Goal: Information Seeking & Learning: Learn about a topic

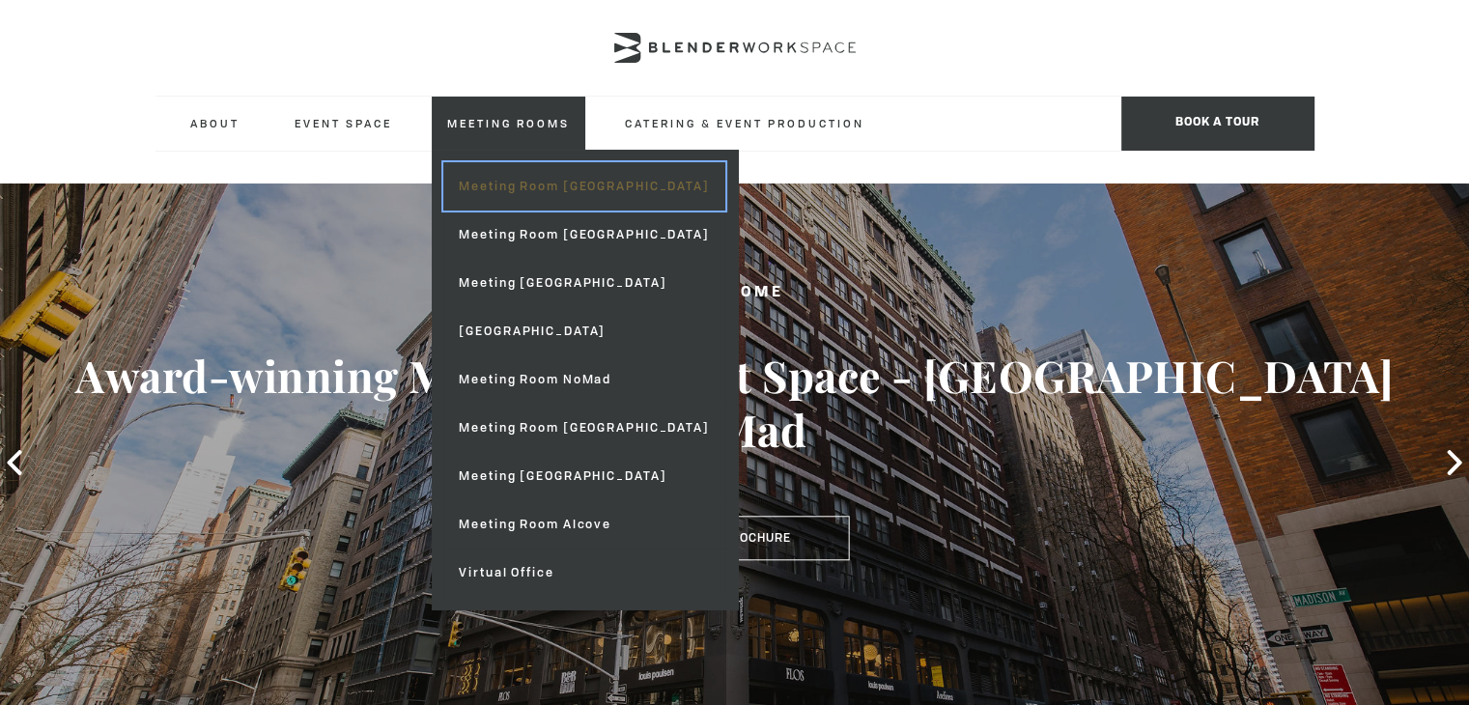
click at [520, 194] on link "Meeting Room [GEOGRAPHIC_DATA]" at bounding box center [583, 186] width 281 height 48
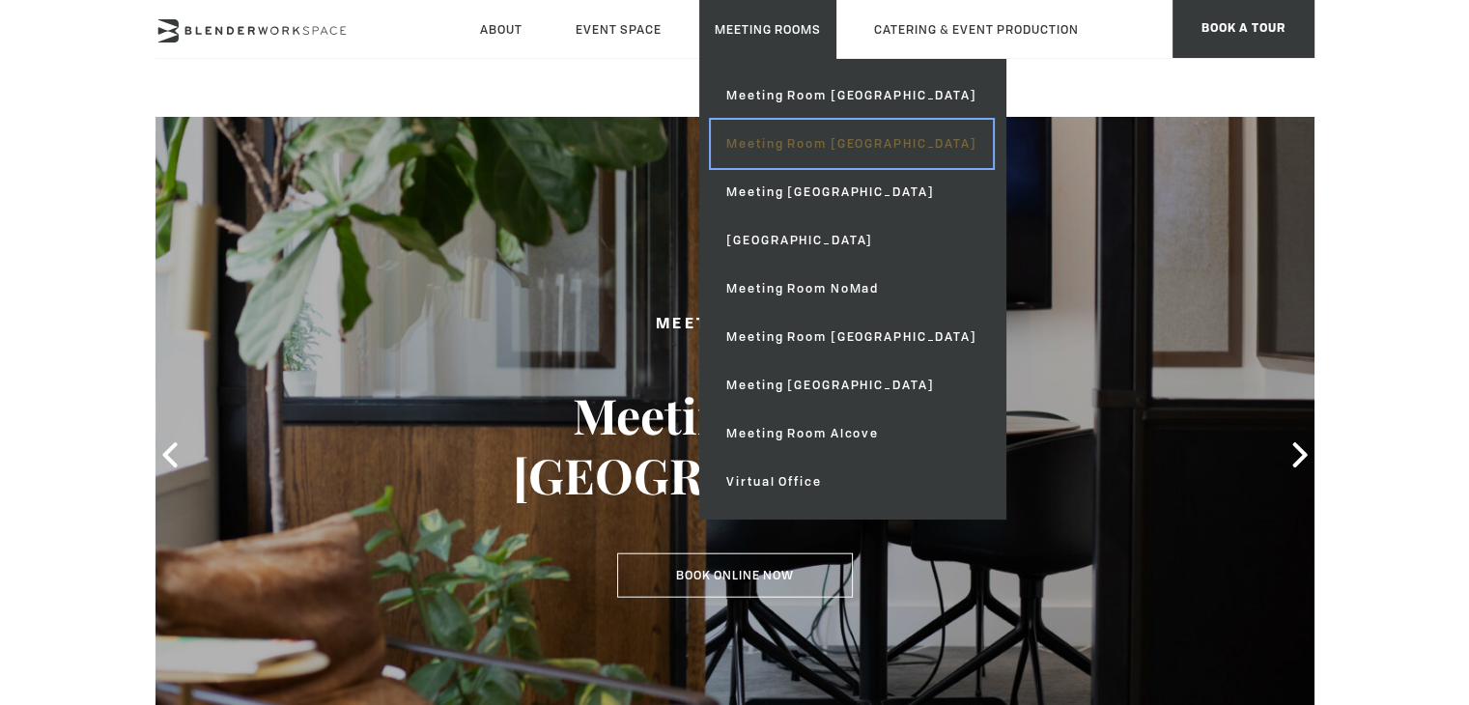
click at [761, 137] on link "Meeting Room [GEOGRAPHIC_DATA]" at bounding box center [851, 144] width 281 height 48
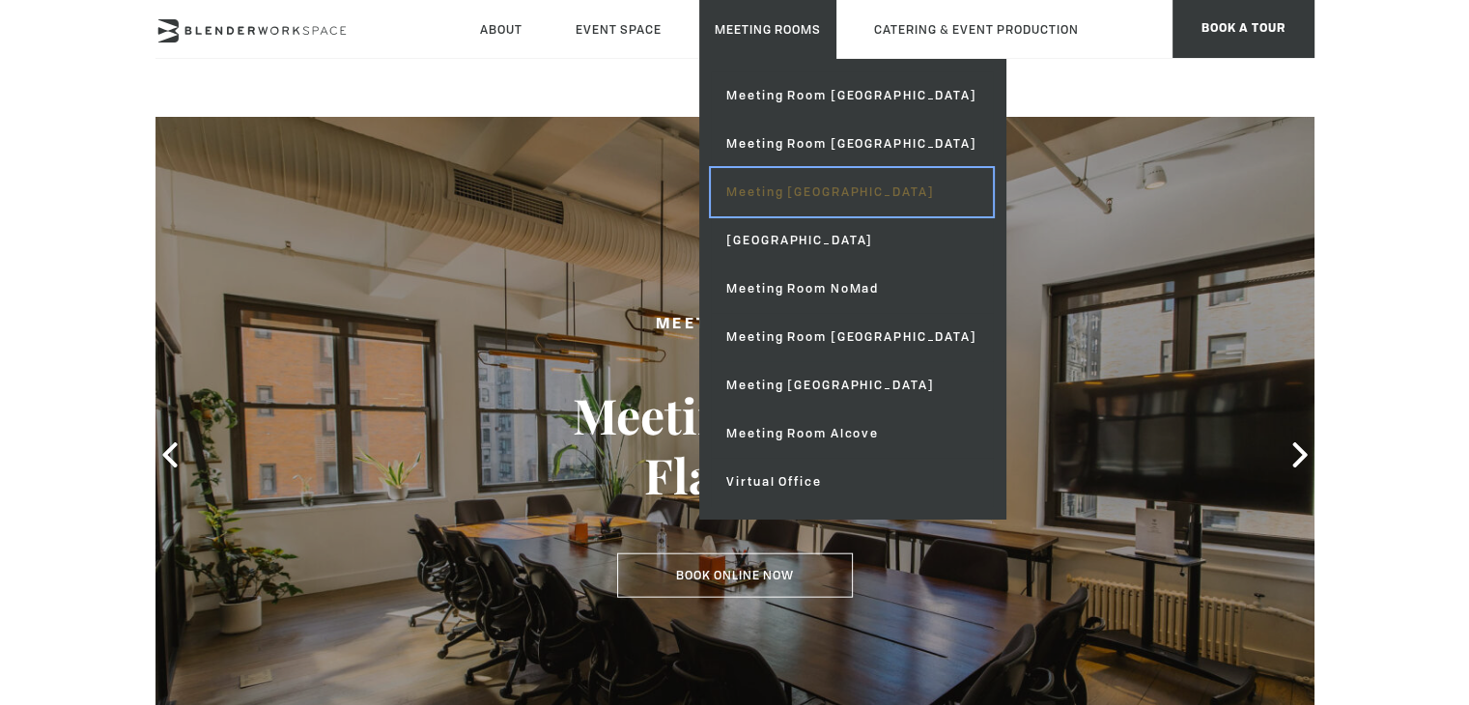
click at [782, 188] on link "Meeting [GEOGRAPHIC_DATA]" at bounding box center [851, 192] width 281 height 48
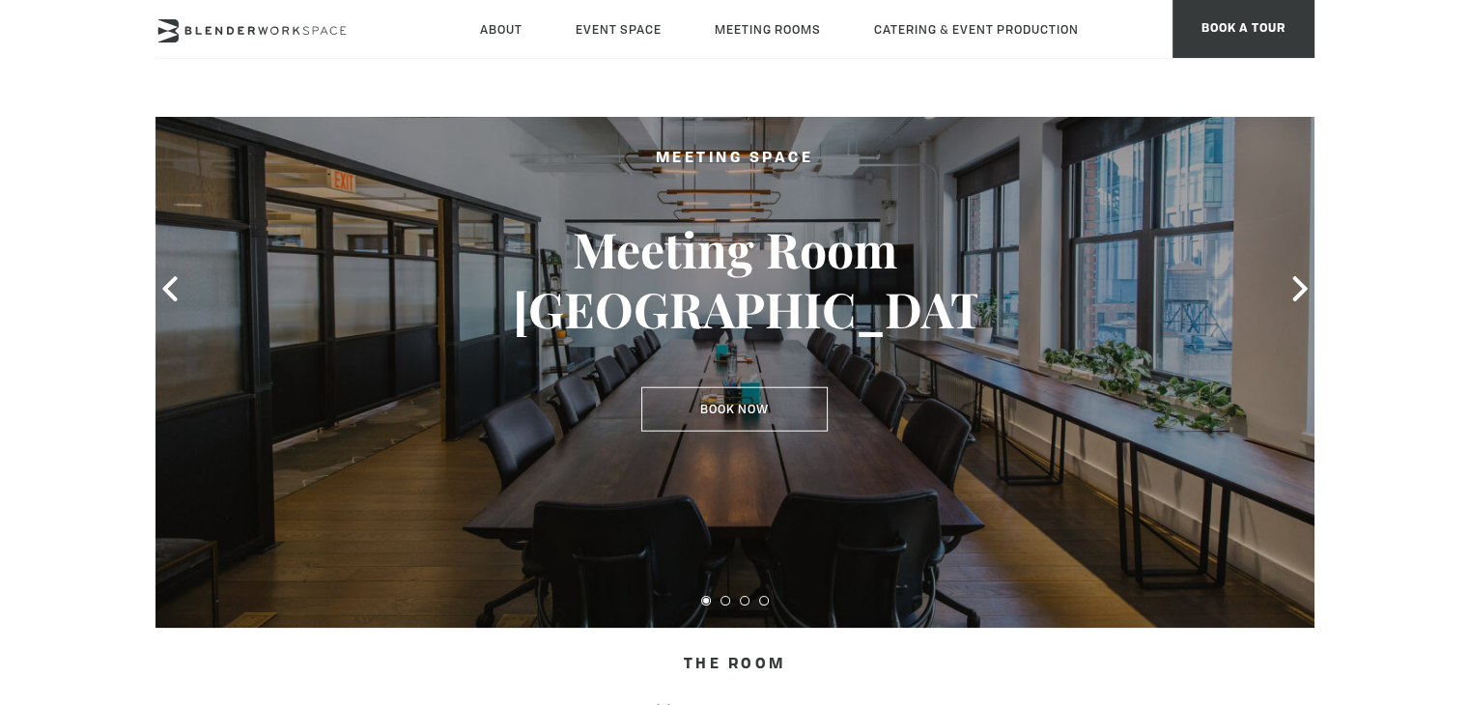
scroll to position [97, 0]
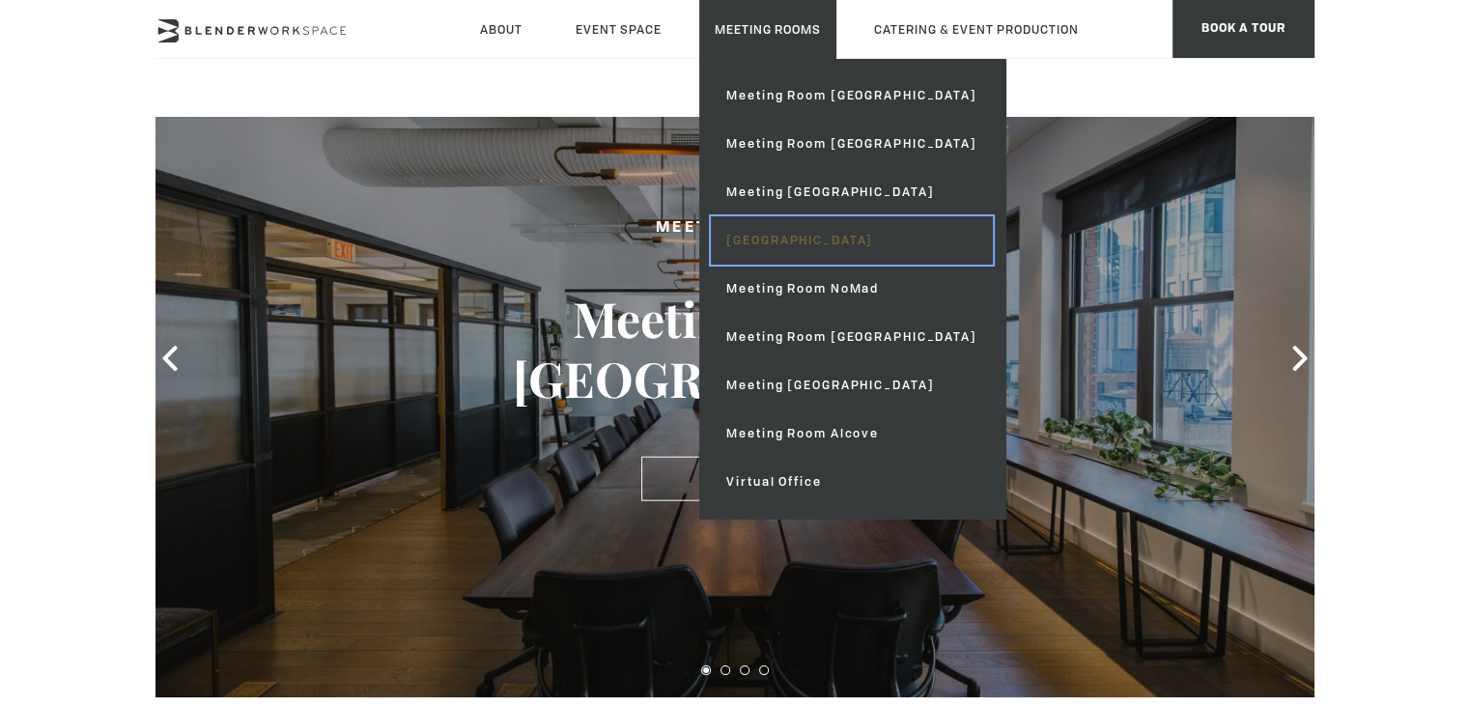
click at [782, 232] on link "[GEOGRAPHIC_DATA]" at bounding box center [851, 240] width 281 height 48
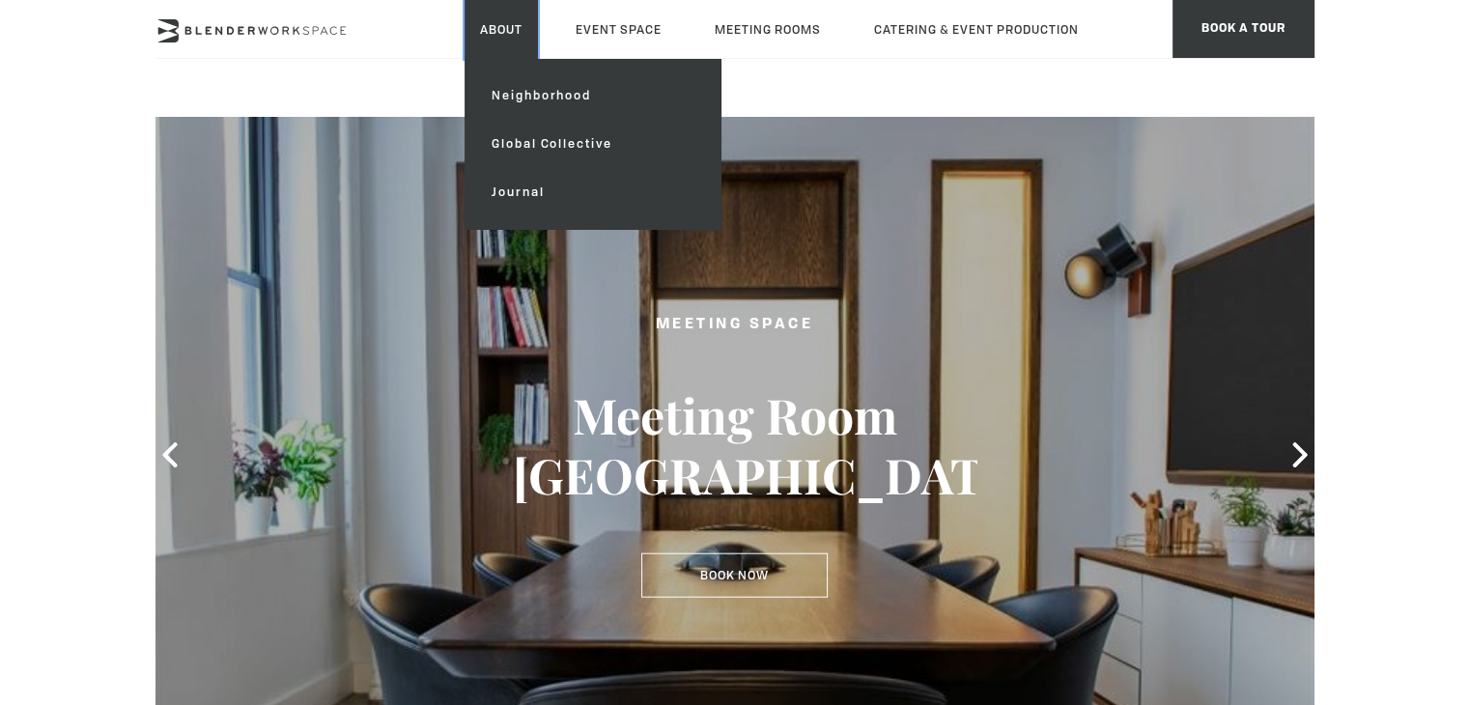
click at [494, 23] on link "About" at bounding box center [500, 29] width 73 height 59
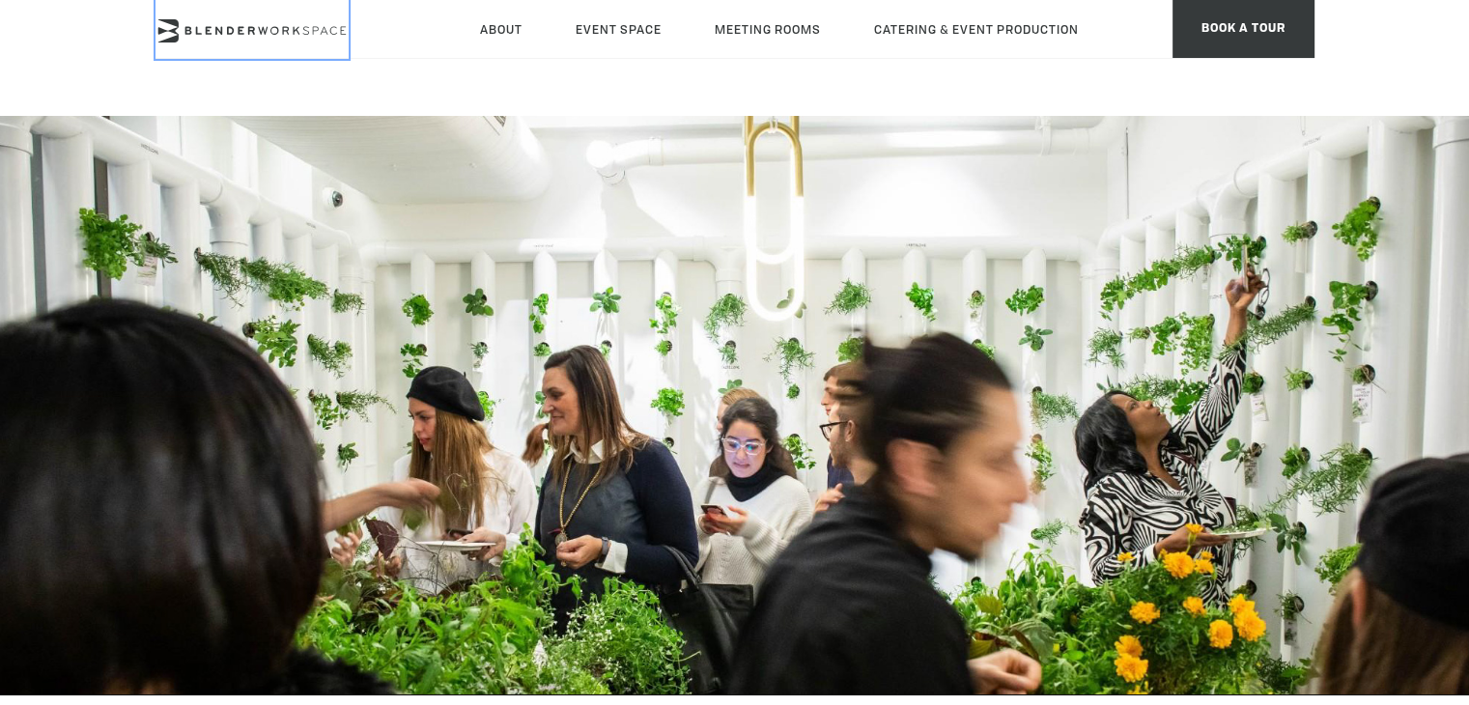
click at [232, 36] on icon at bounding box center [251, 30] width 193 height 23
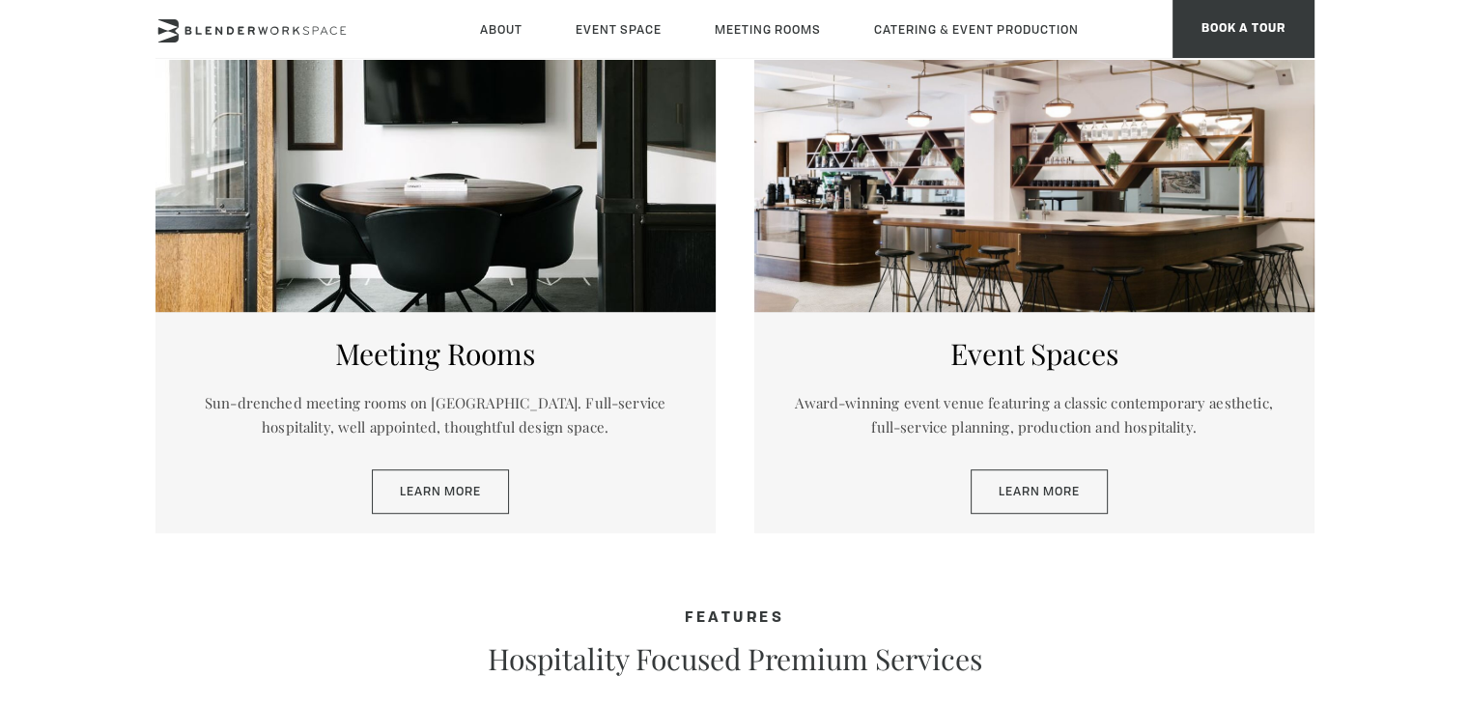
scroll to position [966, 0]
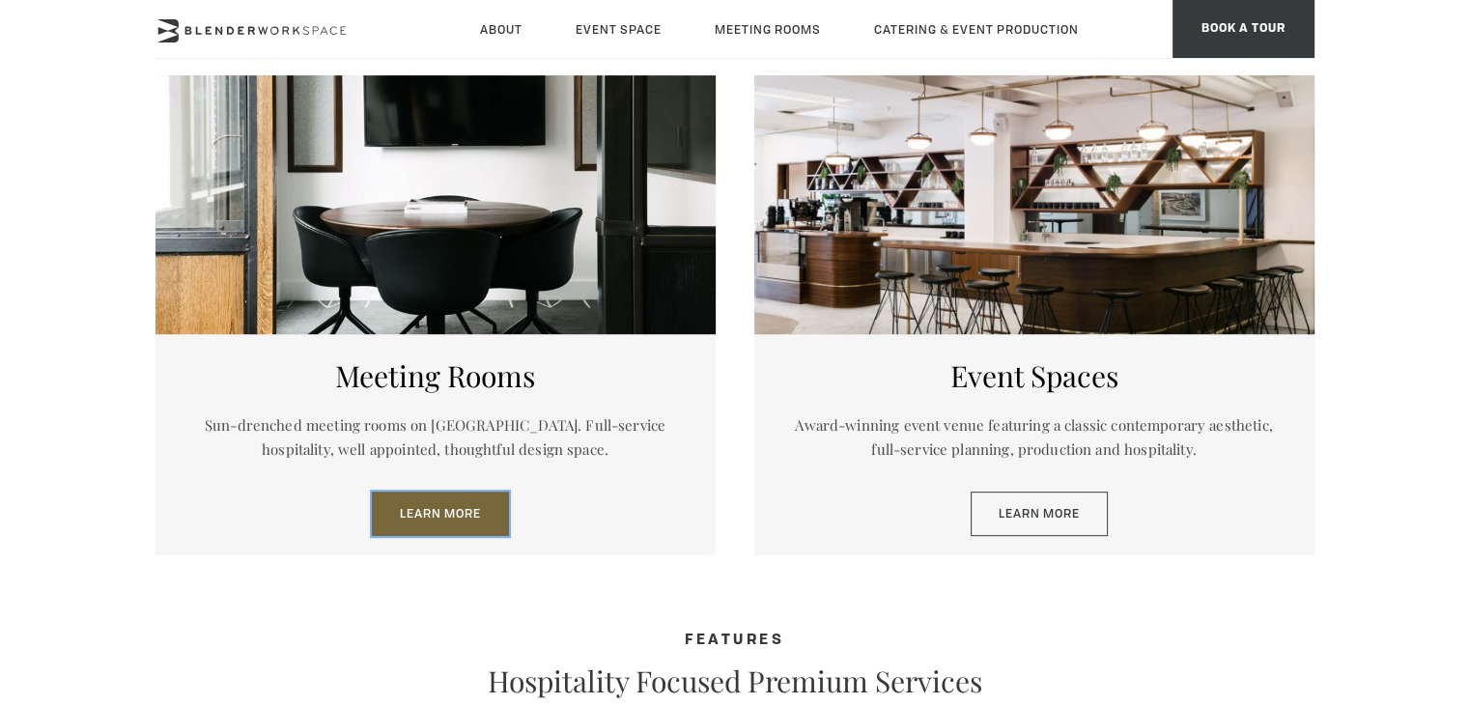
click at [483, 519] on link "Learn More" at bounding box center [440, 514] width 137 height 44
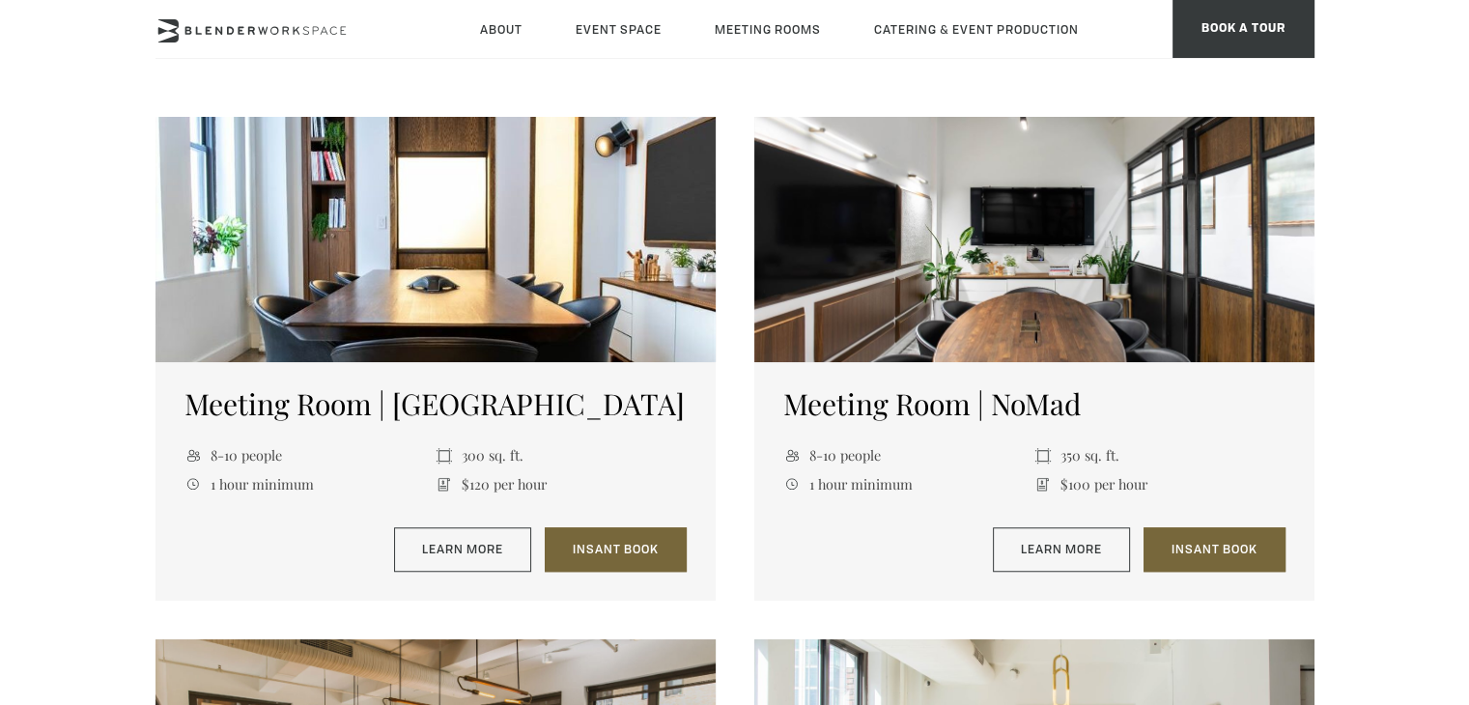
scroll to position [1352, 0]
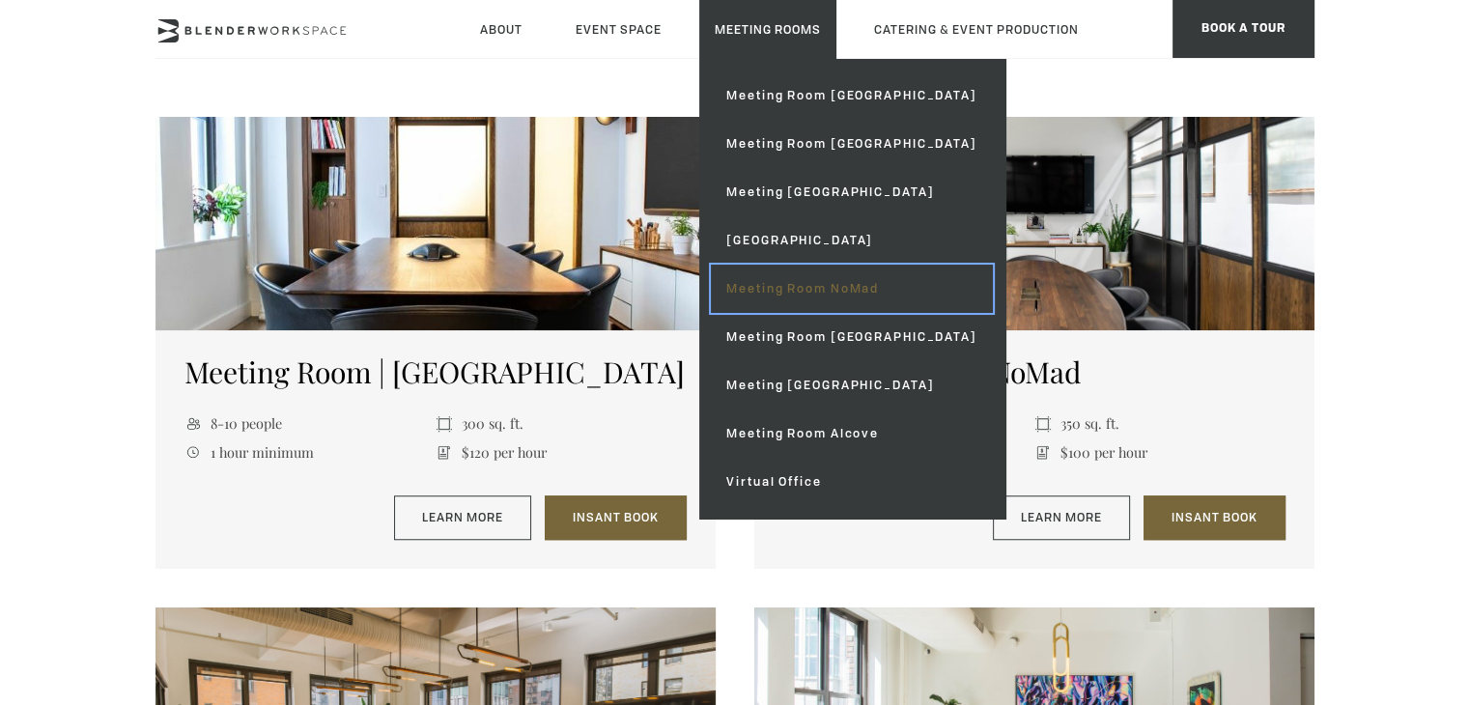
click at [840, 291] on link "Meeting Room NoMad" at bounding box center [851, 289] width 281 height 48
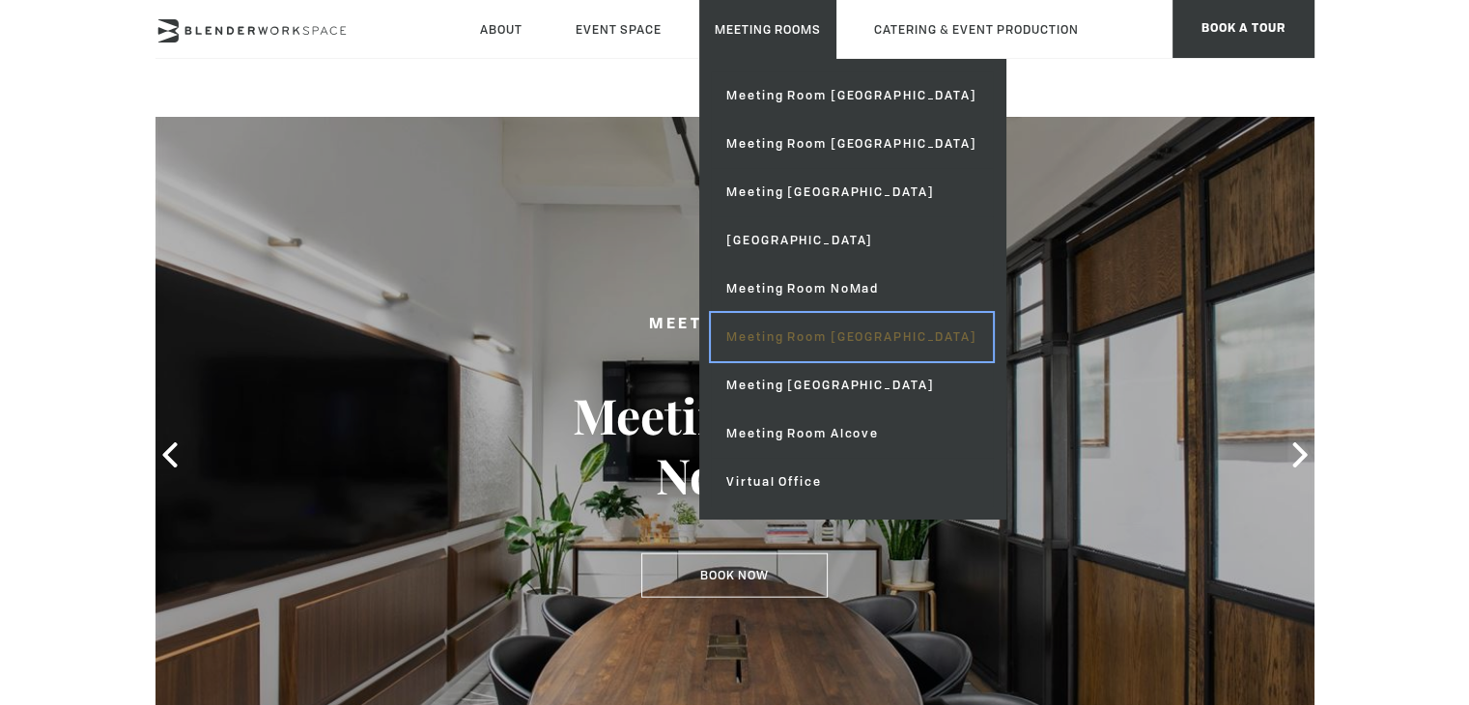
click at [868, 332] on link "Meeting Room [GEOGRAPHIC_DATA]" at bounding box center [851, 337] width 281 height 48
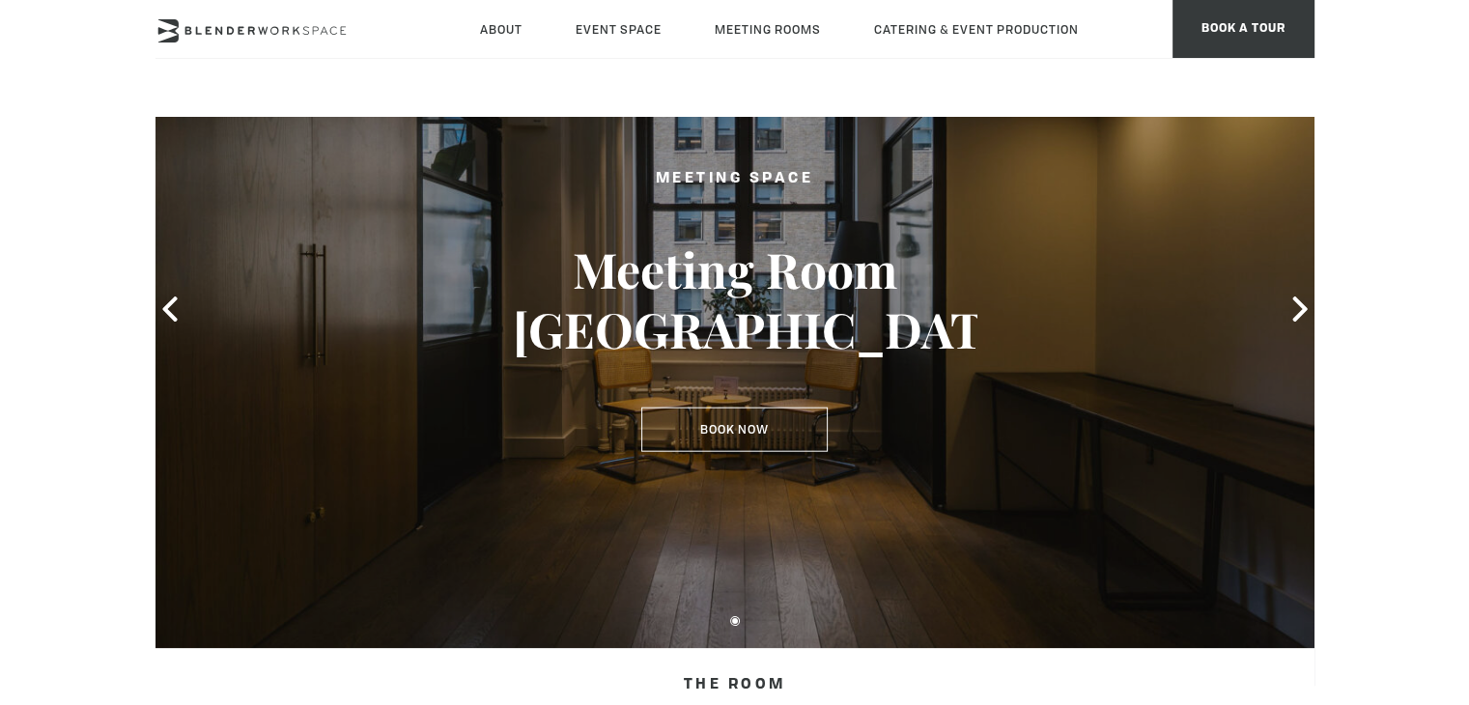
scroll to position [97, 0]
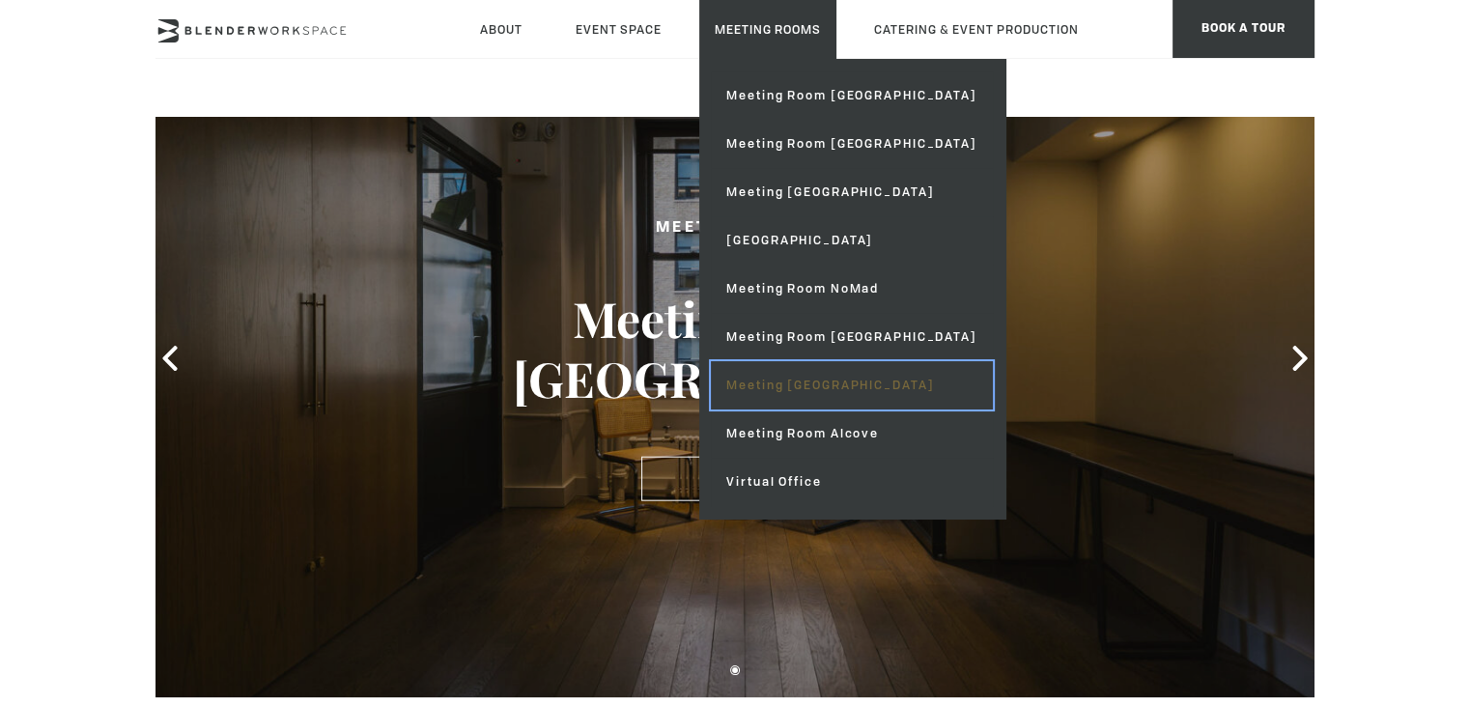
click at [846, 382] on link "Meeting [GEOGRAPHIC_DATA]" at bounding box center [851, 385] width 281 height 48
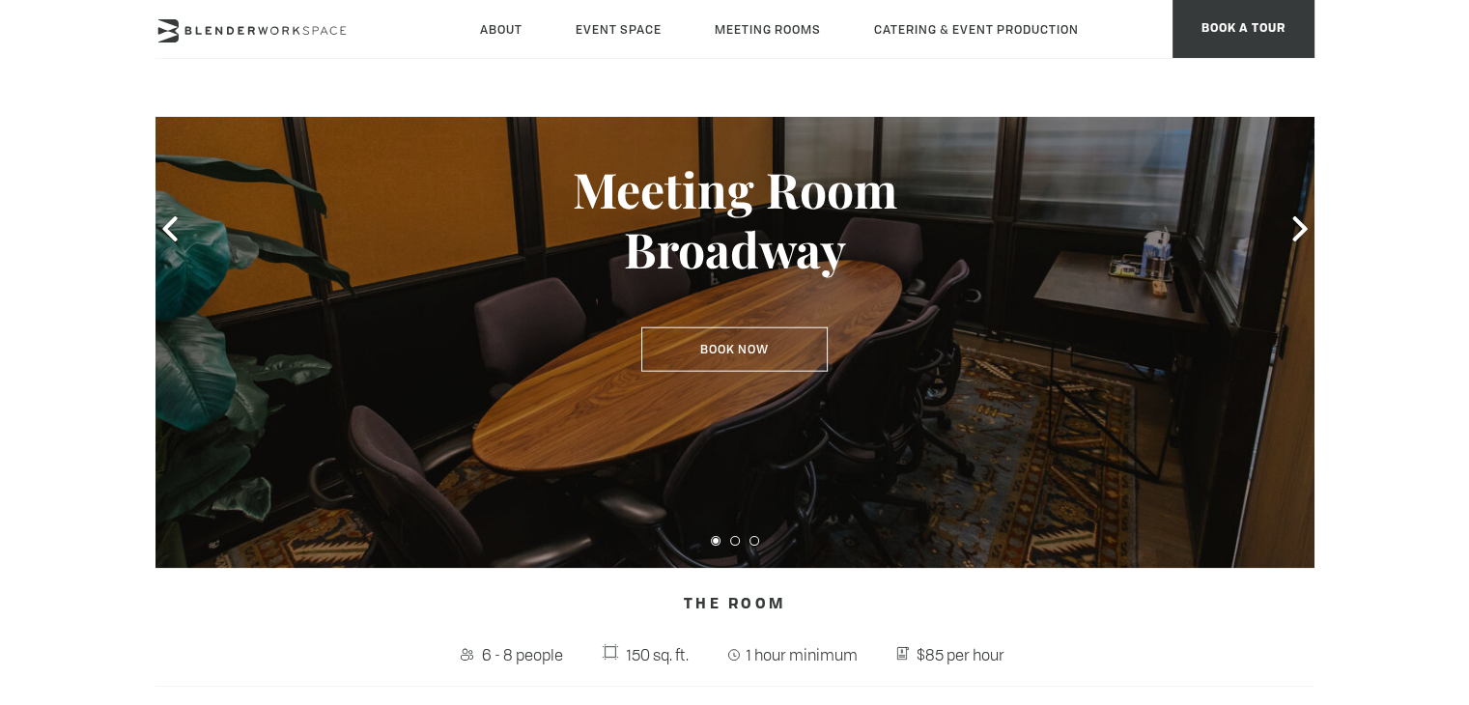
scroll to position [193, 0]
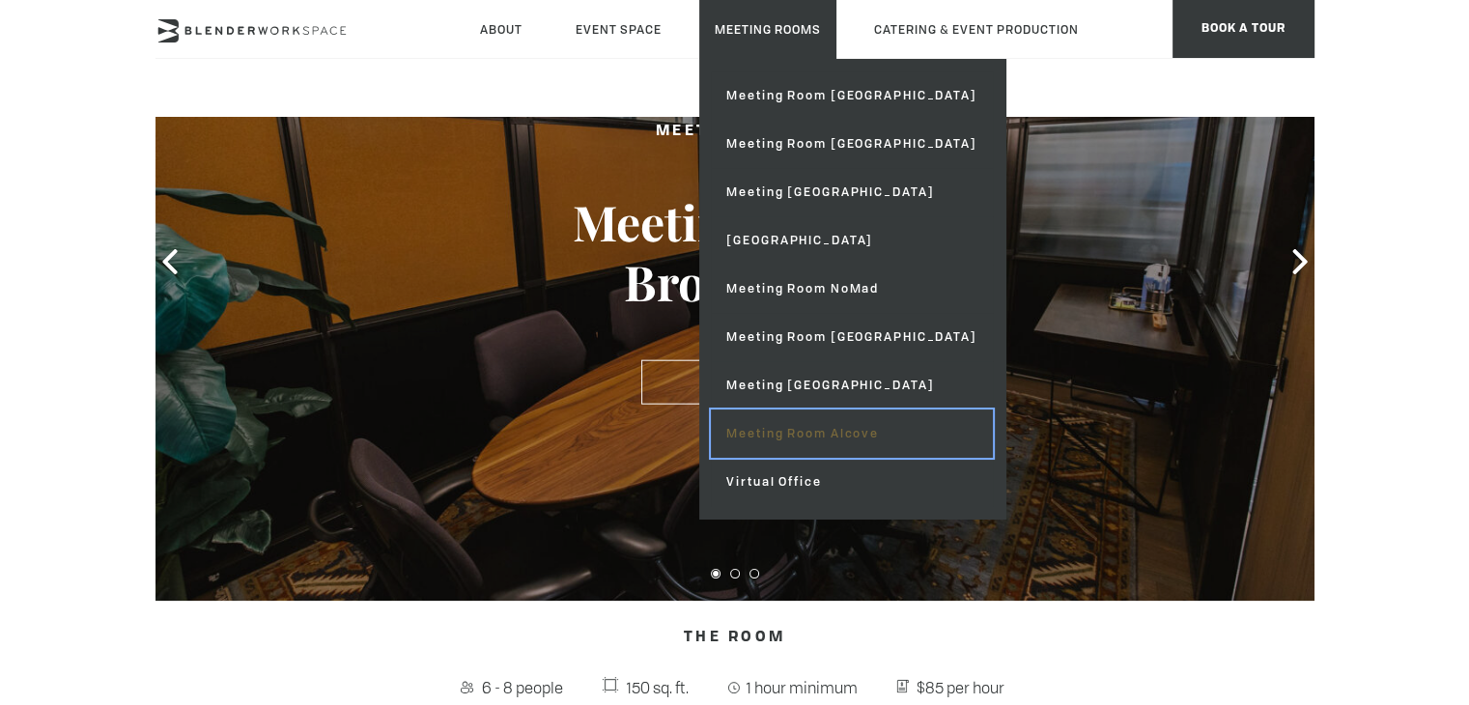
click at [841, 437] on link "Meeting Room Alcove" at bounding box center [851, 433] width 281 height 48
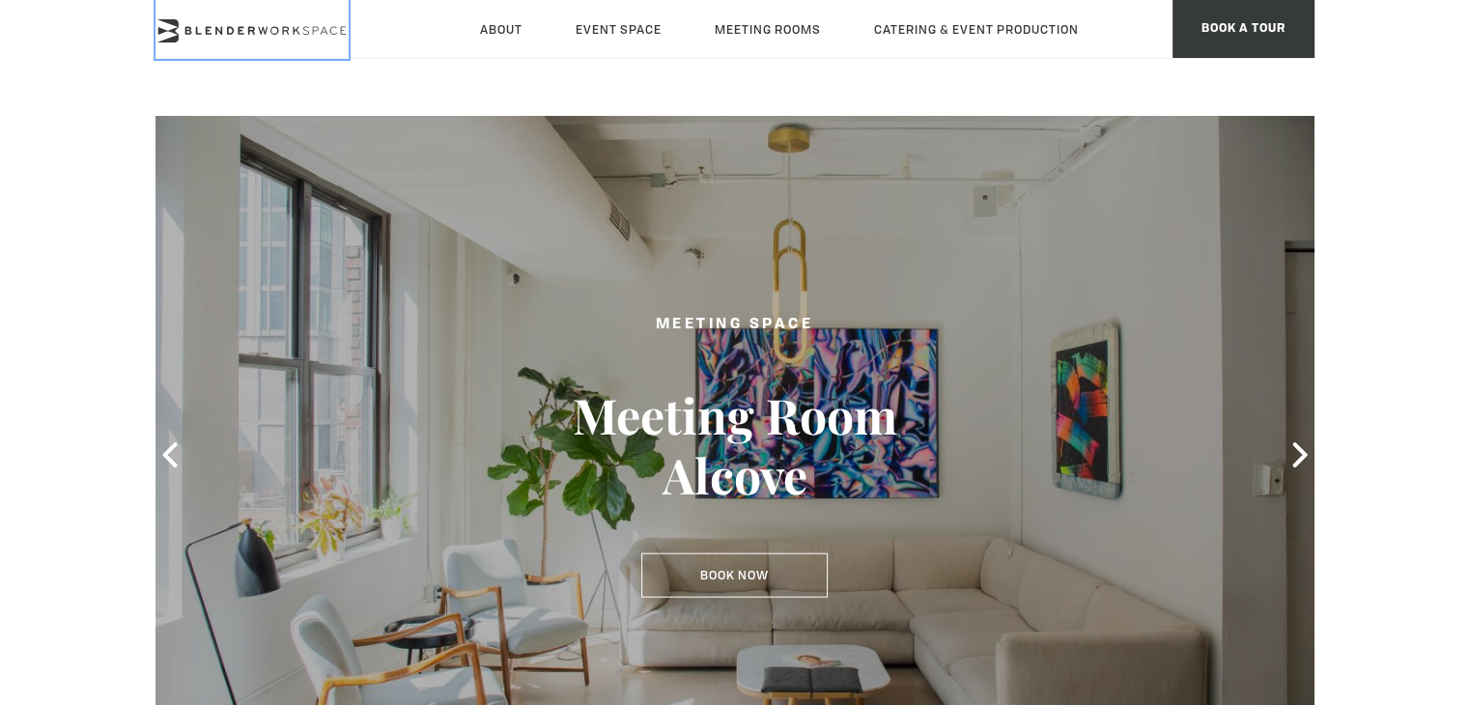
click at [295, 32] on icon at bounding box center [251, 30] width 193 height 23
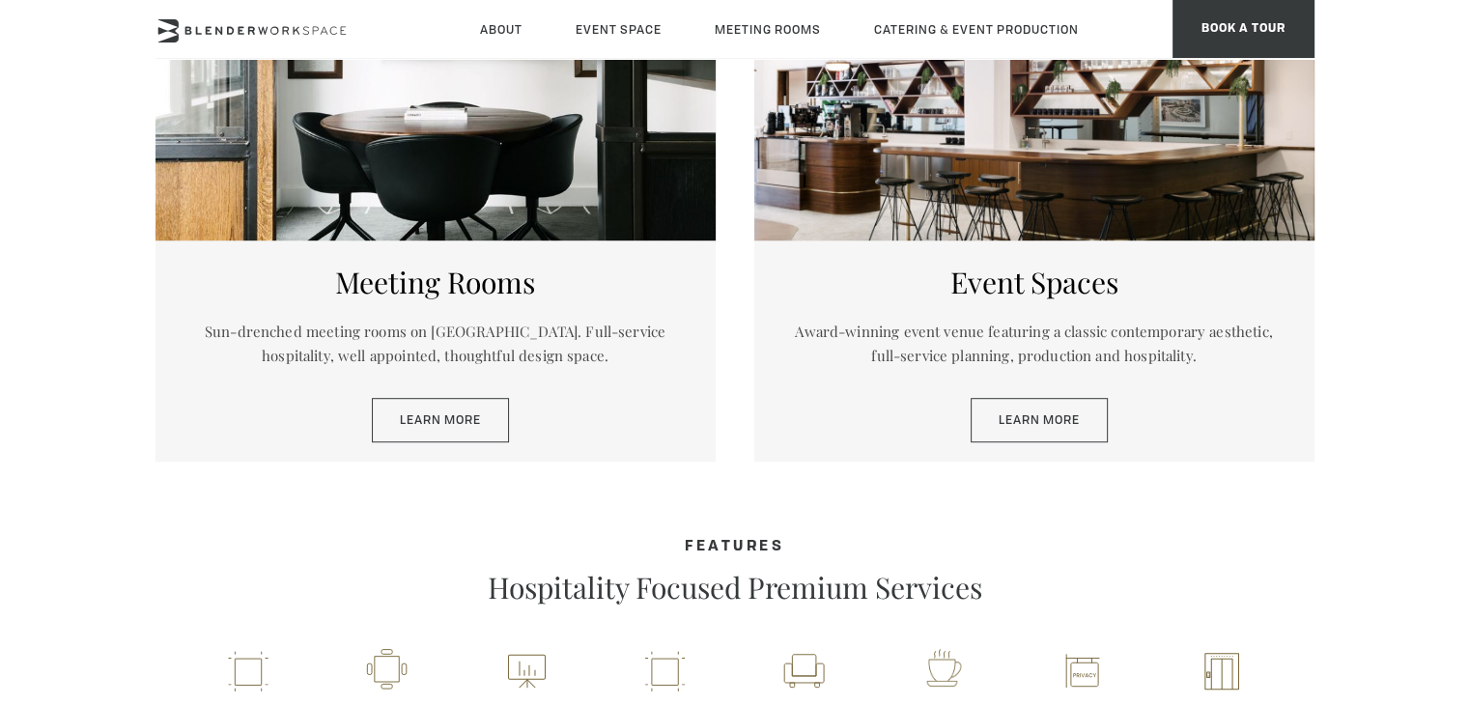
scroll to position [1062, 0]
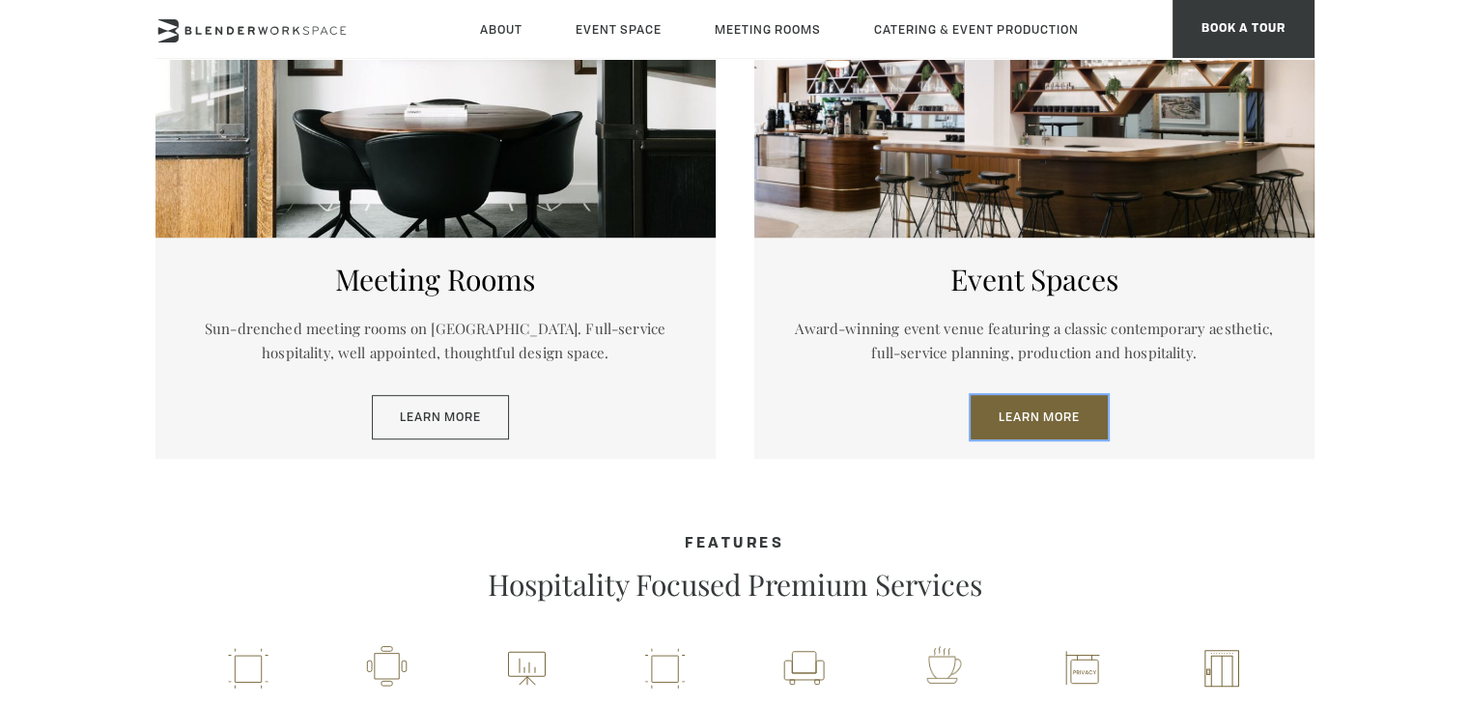
click at [1026, 416] on link "Learn More" at bounding box center [1038, 417] width 137 height 44
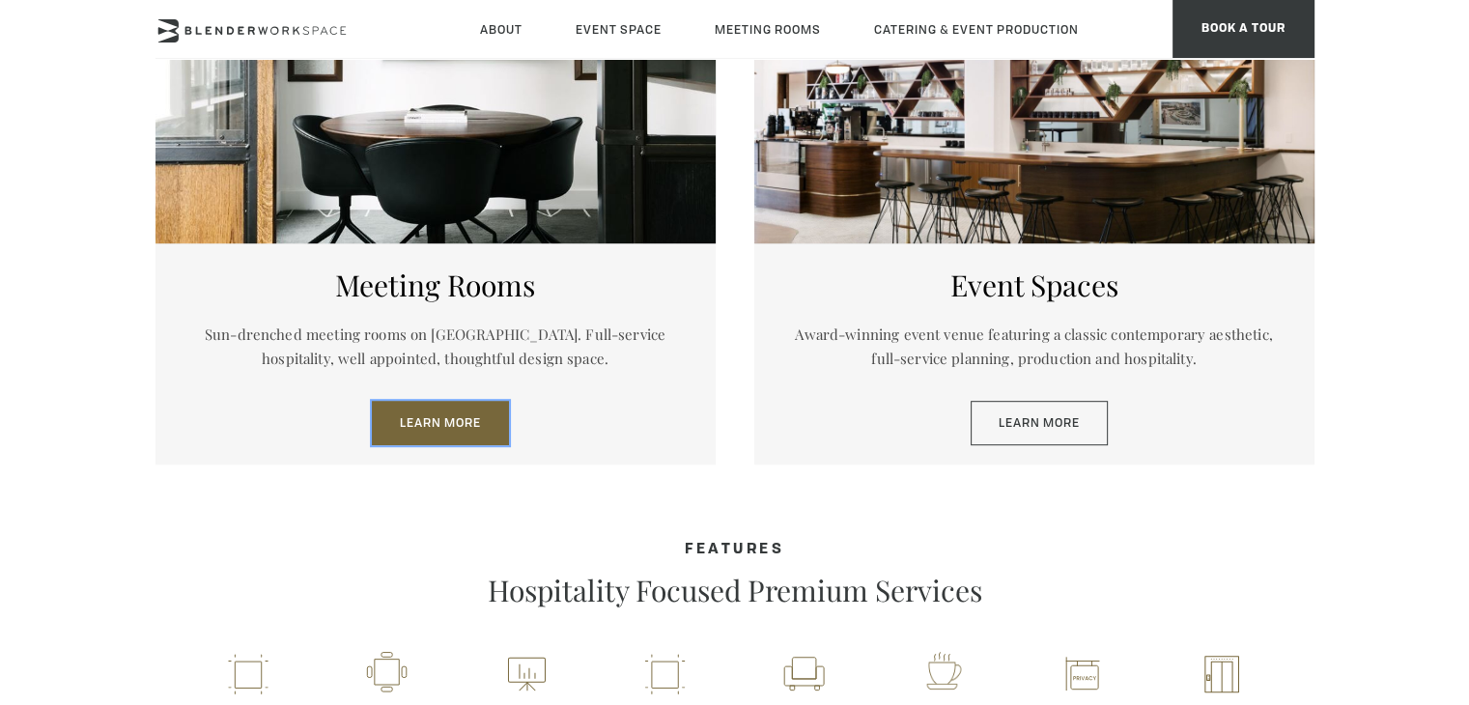
click at [422, 414] on link "Learn More" at bounding box center [440, 423] width 137 height 44
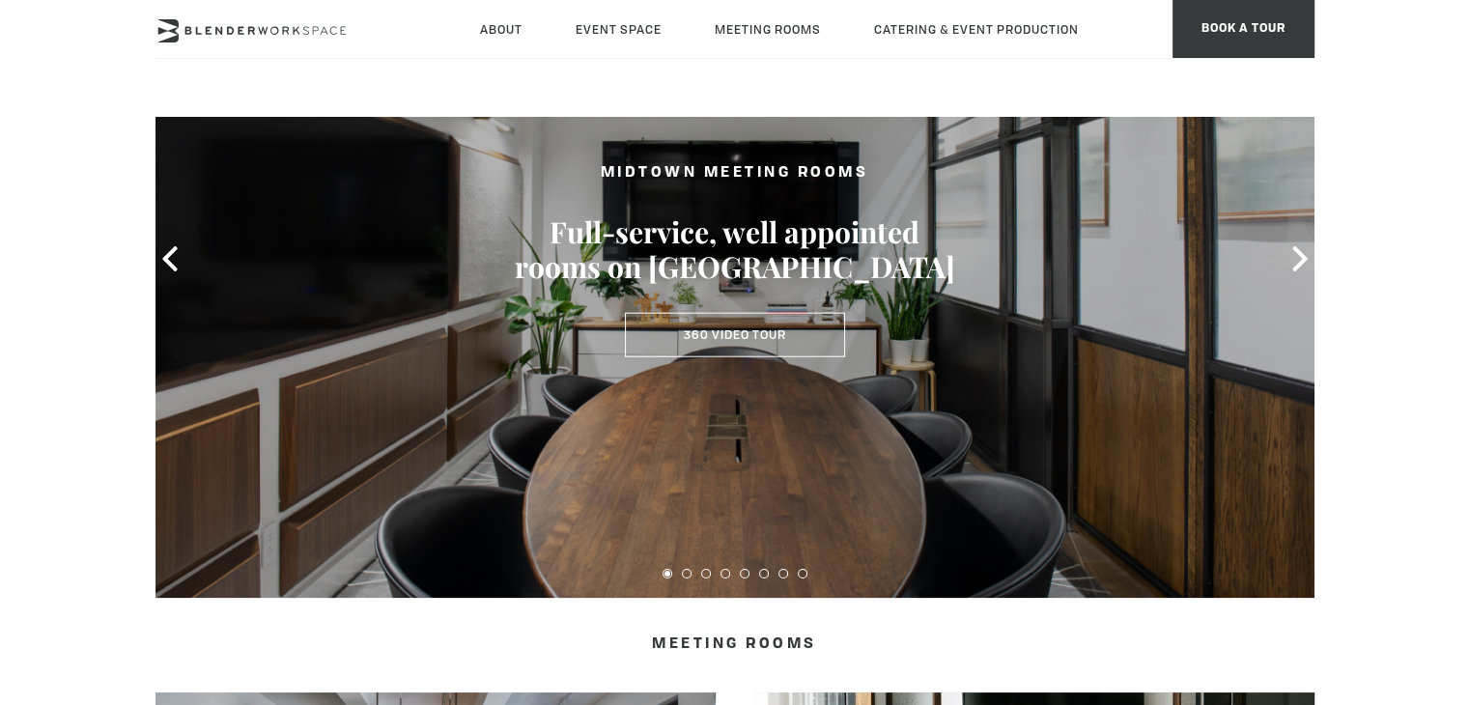
scroll to position [193, 0]
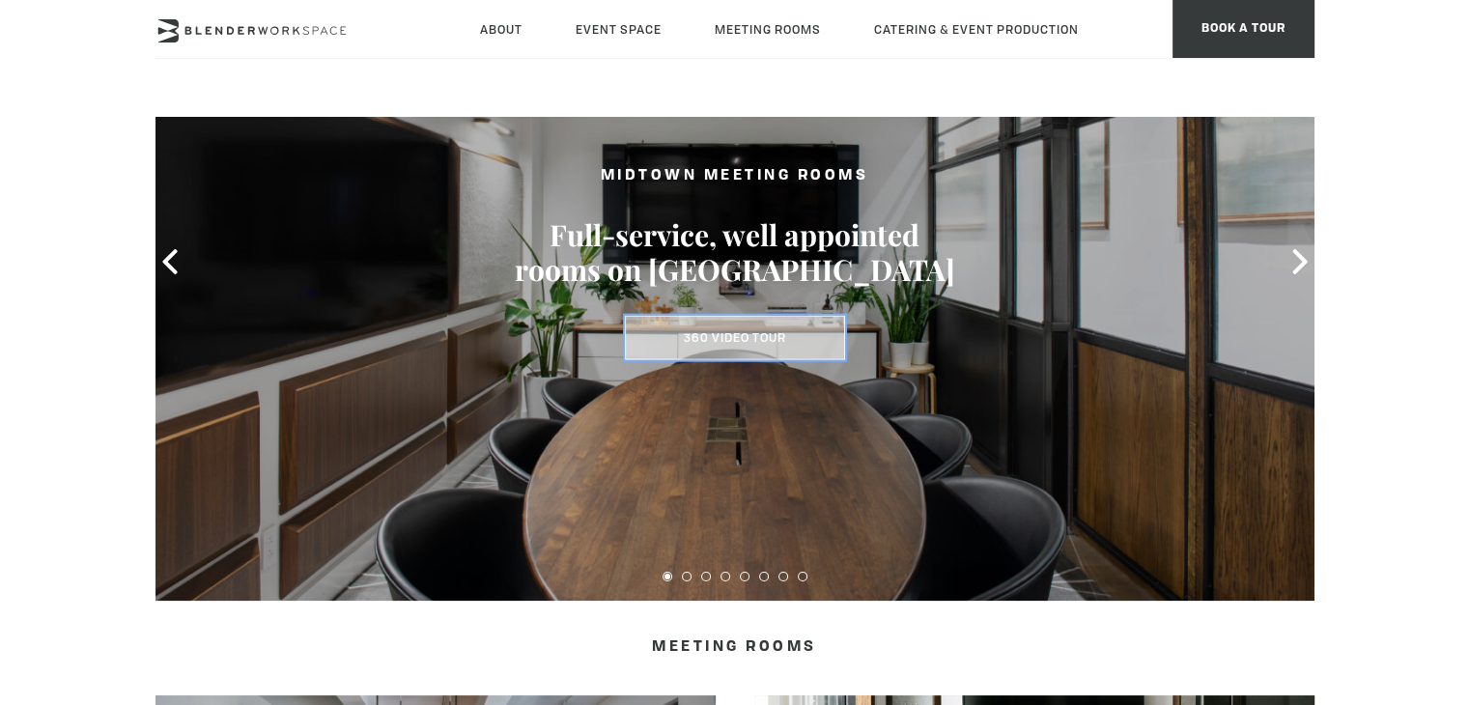
click at [748, 341] on link "360 Video Tour" at bounding box center [735, 338] width 220 height 44
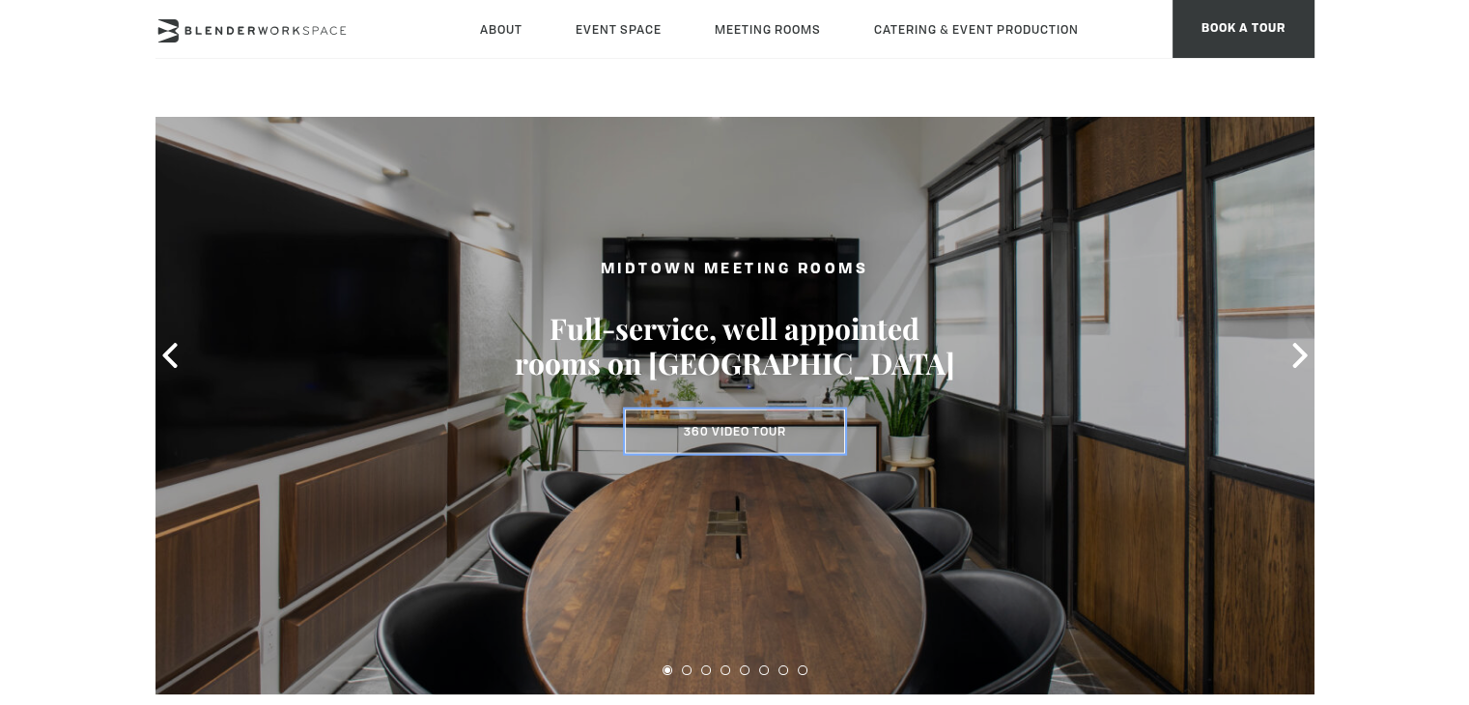
scroll to position [97, 0]
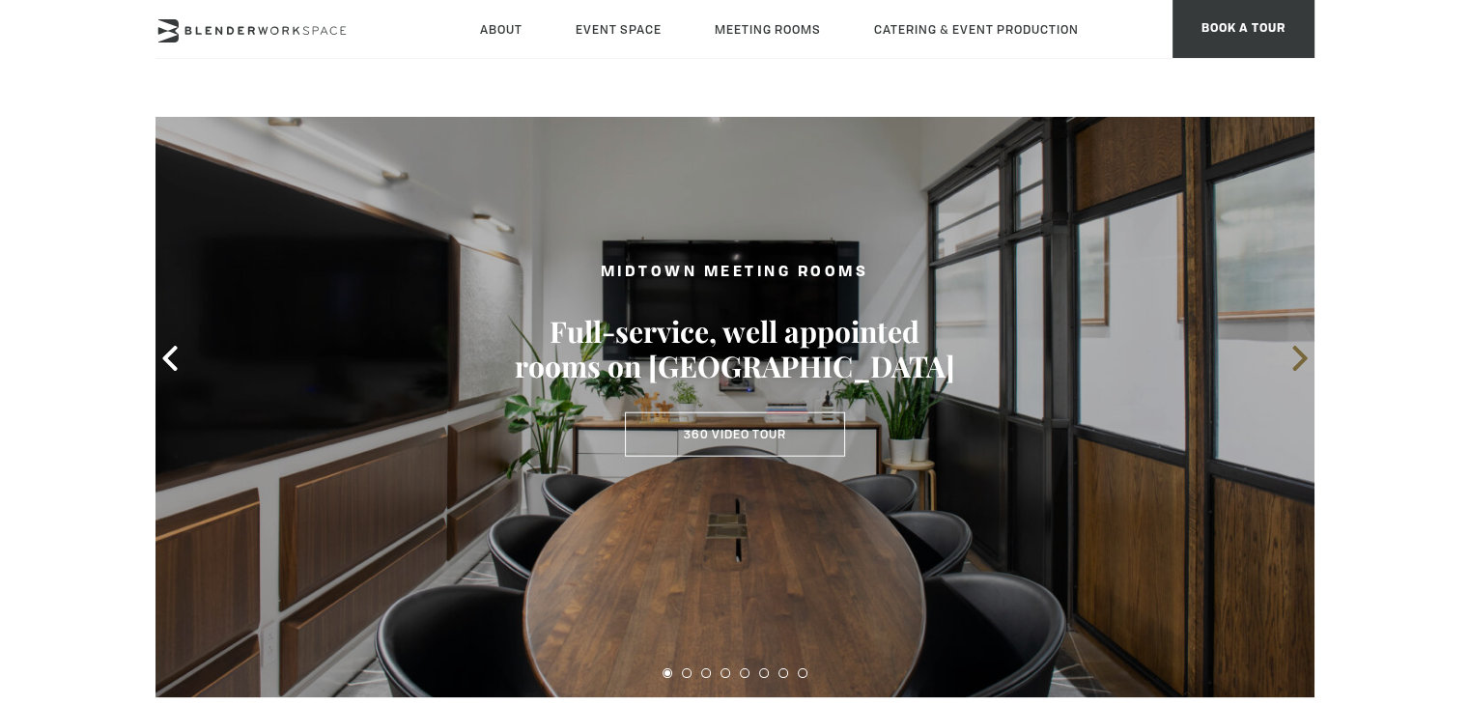
click at [1304, 351] on icon at bounding box center [1299, 358] width 25 height 25
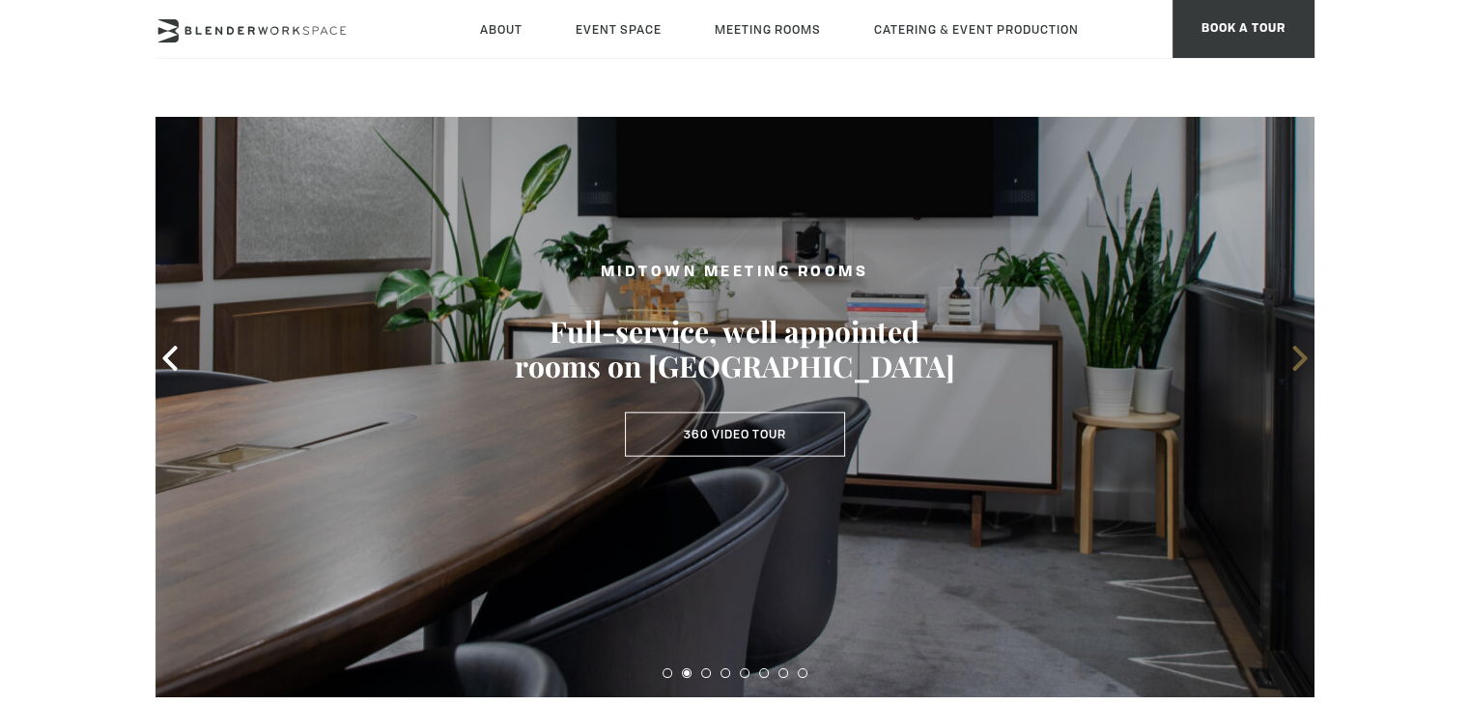
click at [1304, 351] on icon at bounding box center [1299, 358] width 25 height 25
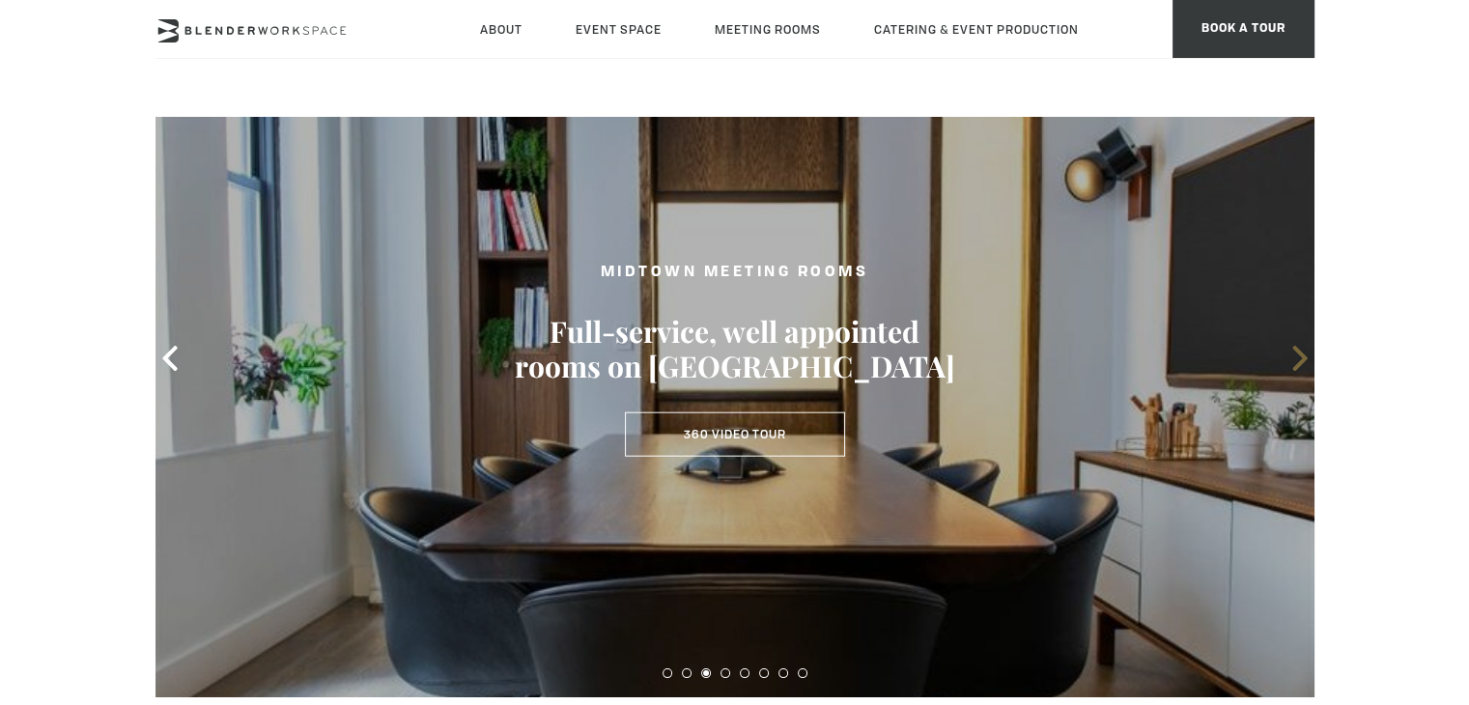
click at [1304, 351] on icon at bounding box center [1299, 358] width 25 height 25
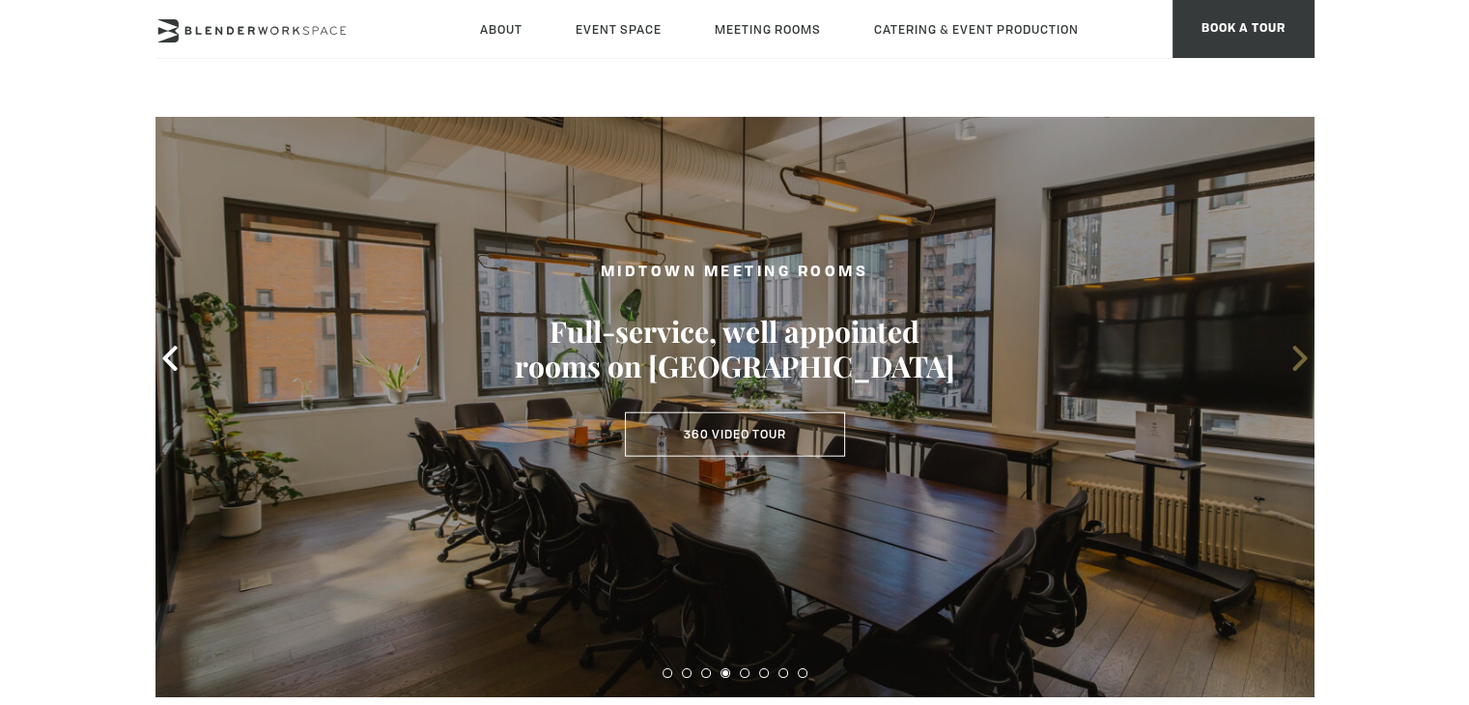
click at [1304, 351] on icon at bounding box center [1299, 358] width 25 height 25
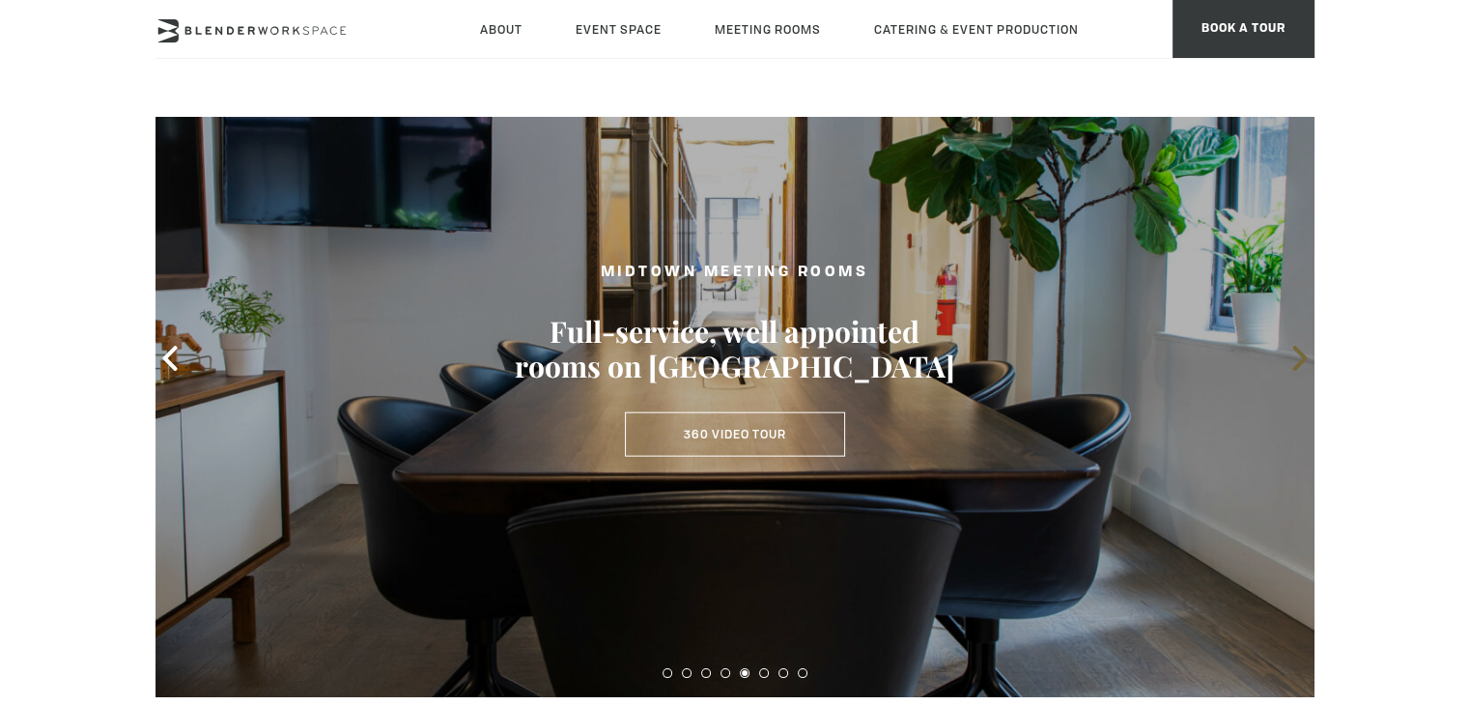
click at [1304, 351] on icon at bounding box center [1299, 358] width 25 height 25
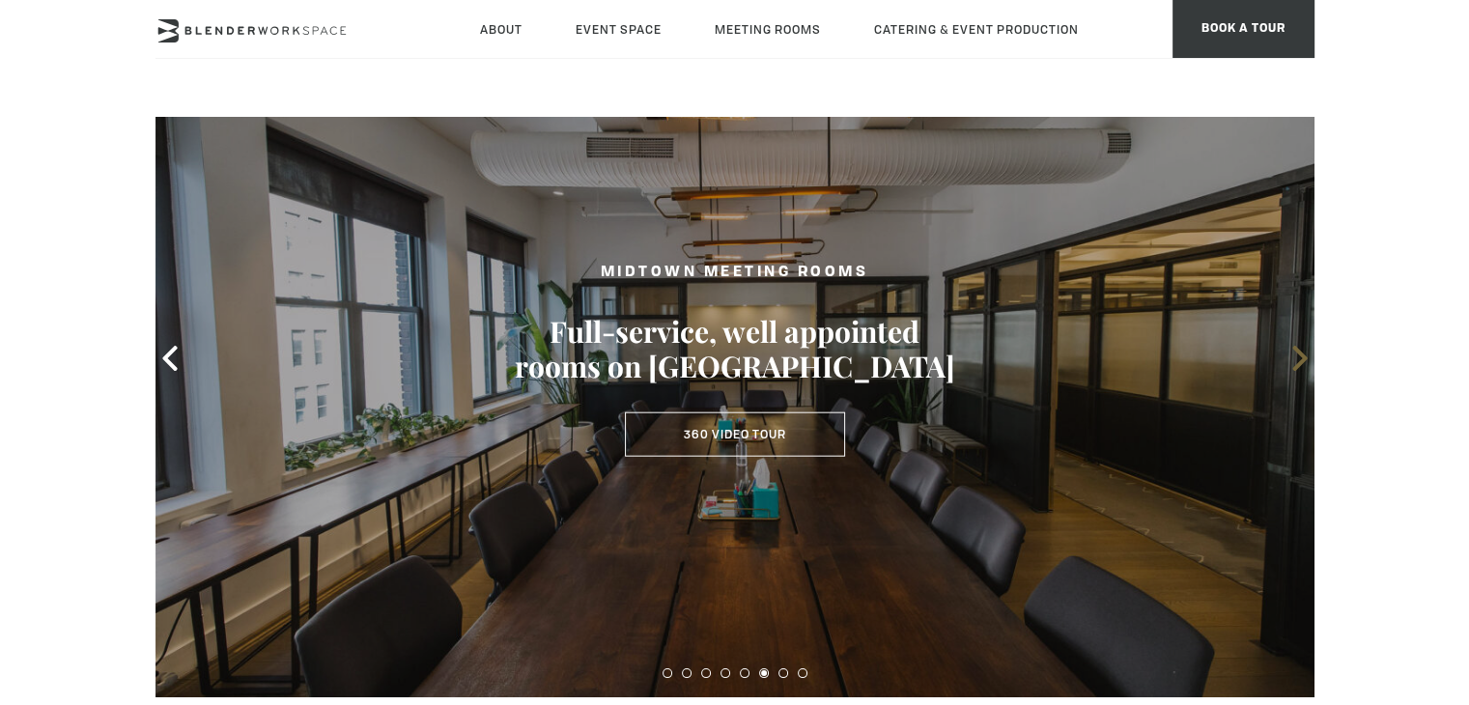
click at [1304, 351] on icon at bounding box center [1299, 358] width 25 height 25
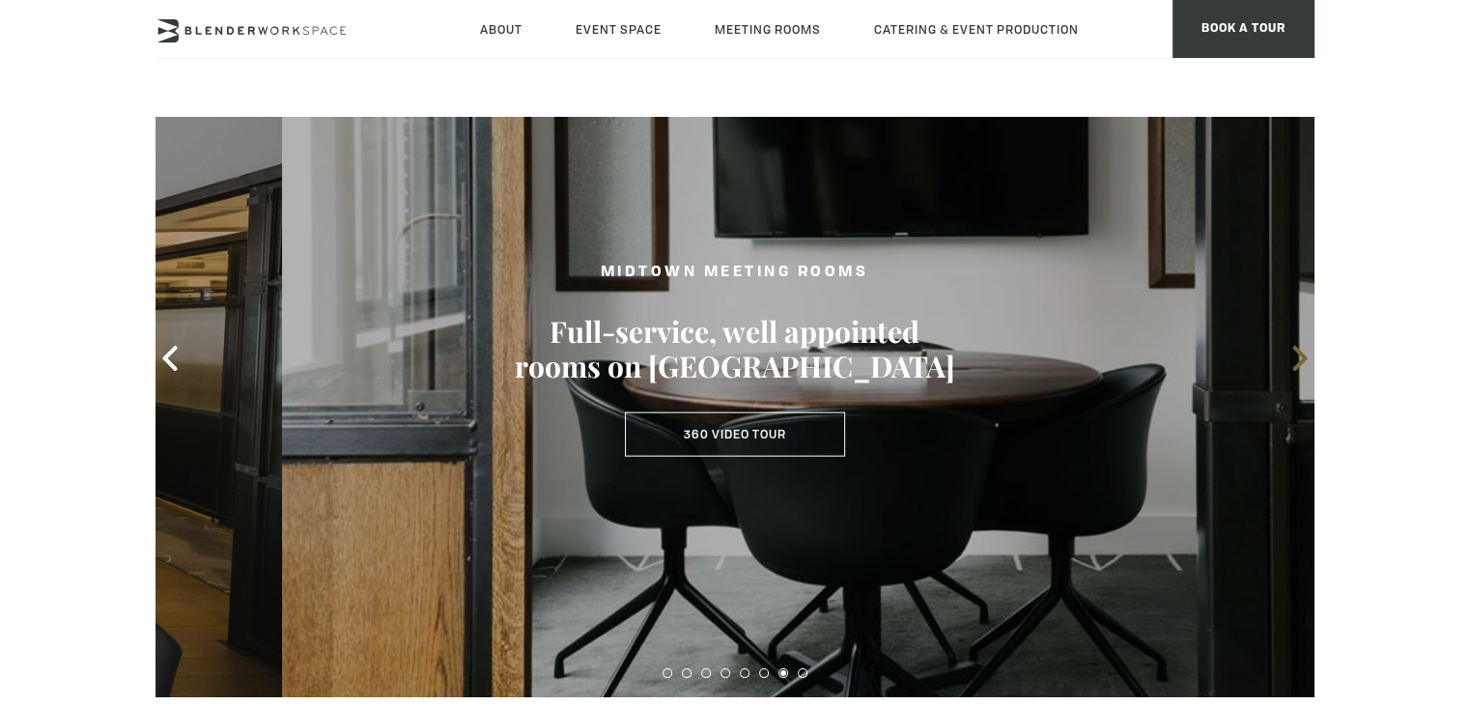
click at [1304, 351] on icon at bounding box center [1299, 358] width 25 height 25
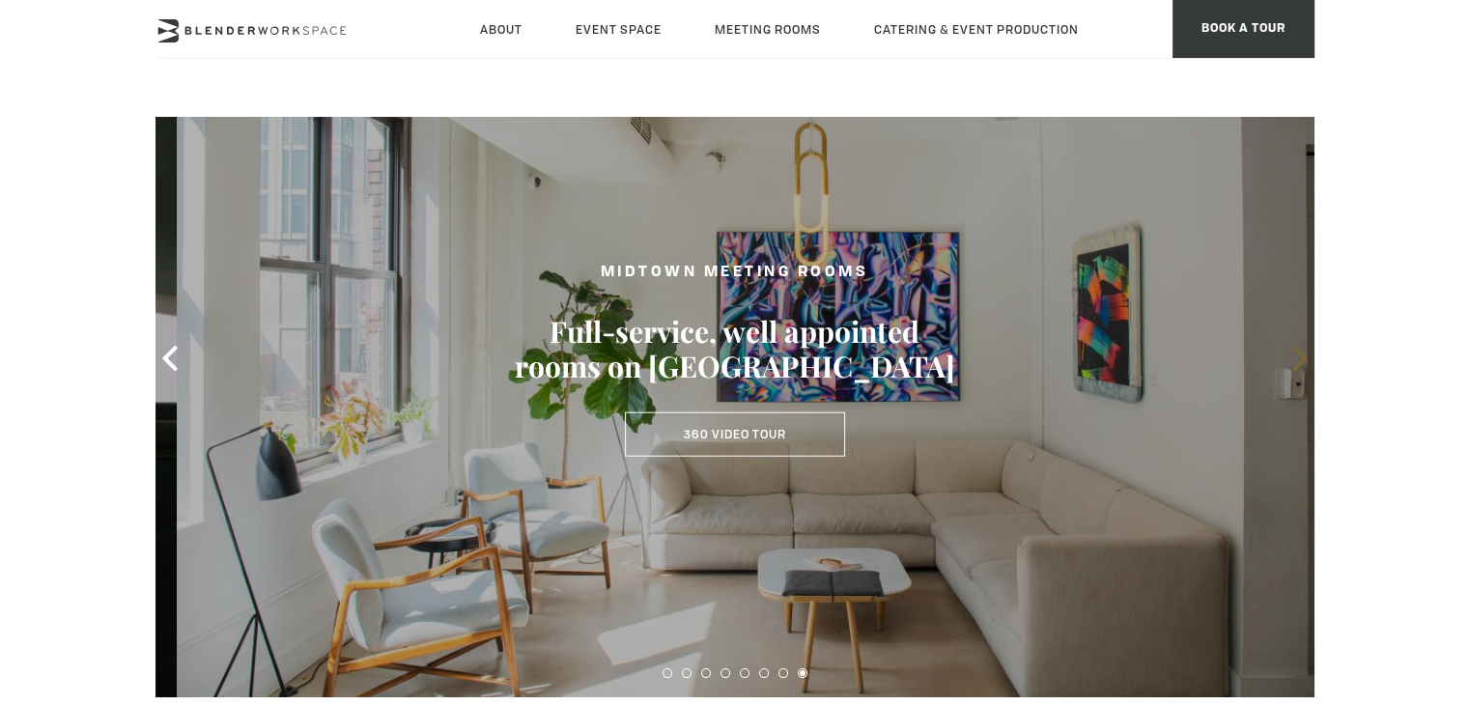
click at [1304, 351] on icon at bounding box center [1299, 358] width 25 height 25
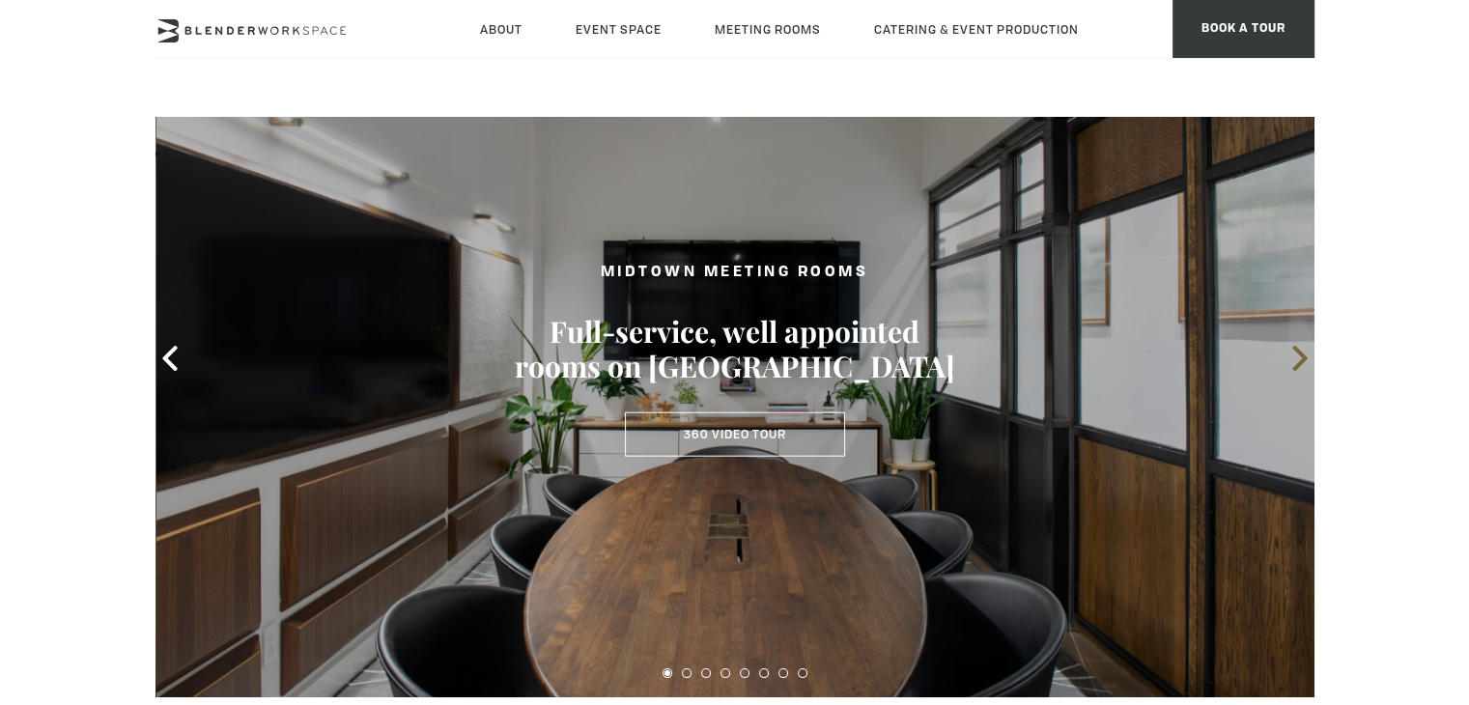
click at [1304, 351] on icon at bounding box center [1299, 358] width 25 height 25
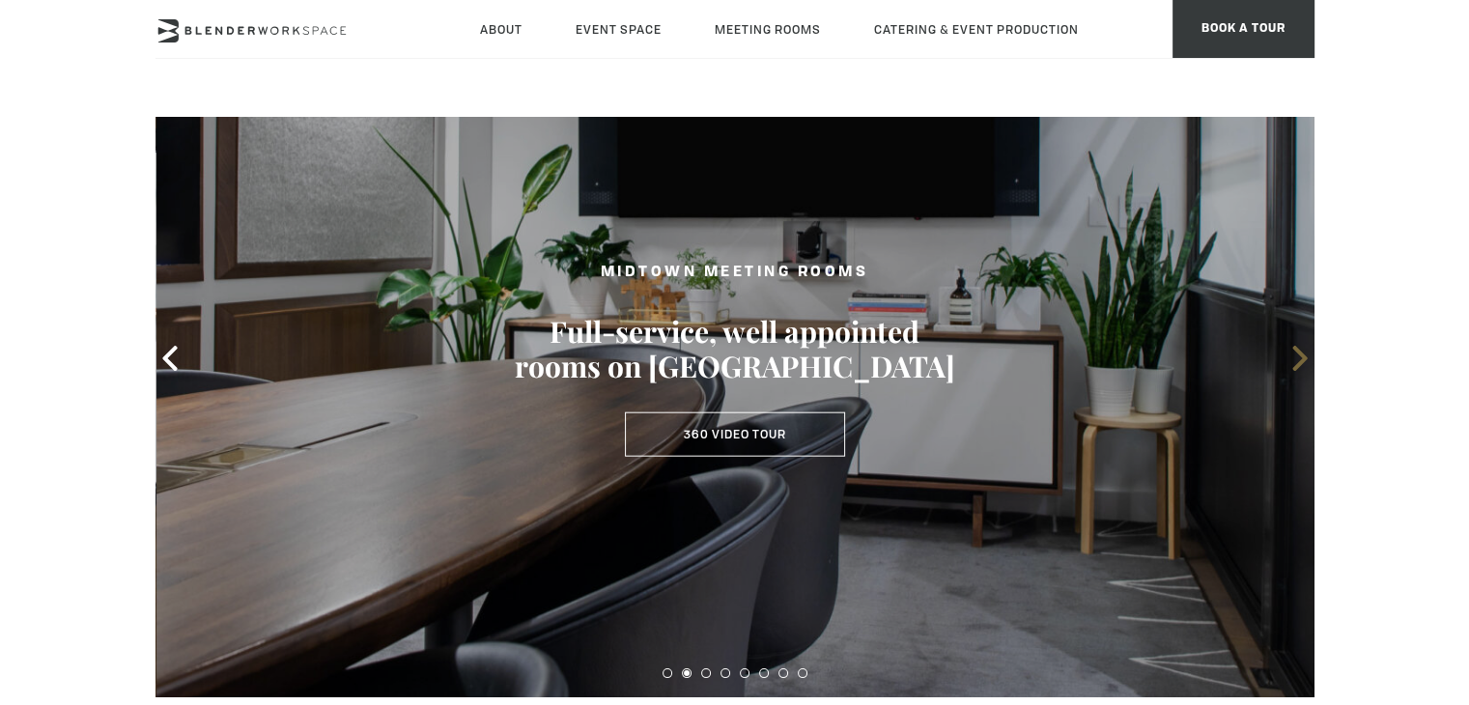
click at [1304, 351] on icon at bounding box center [1299, 358] width 25 height 25
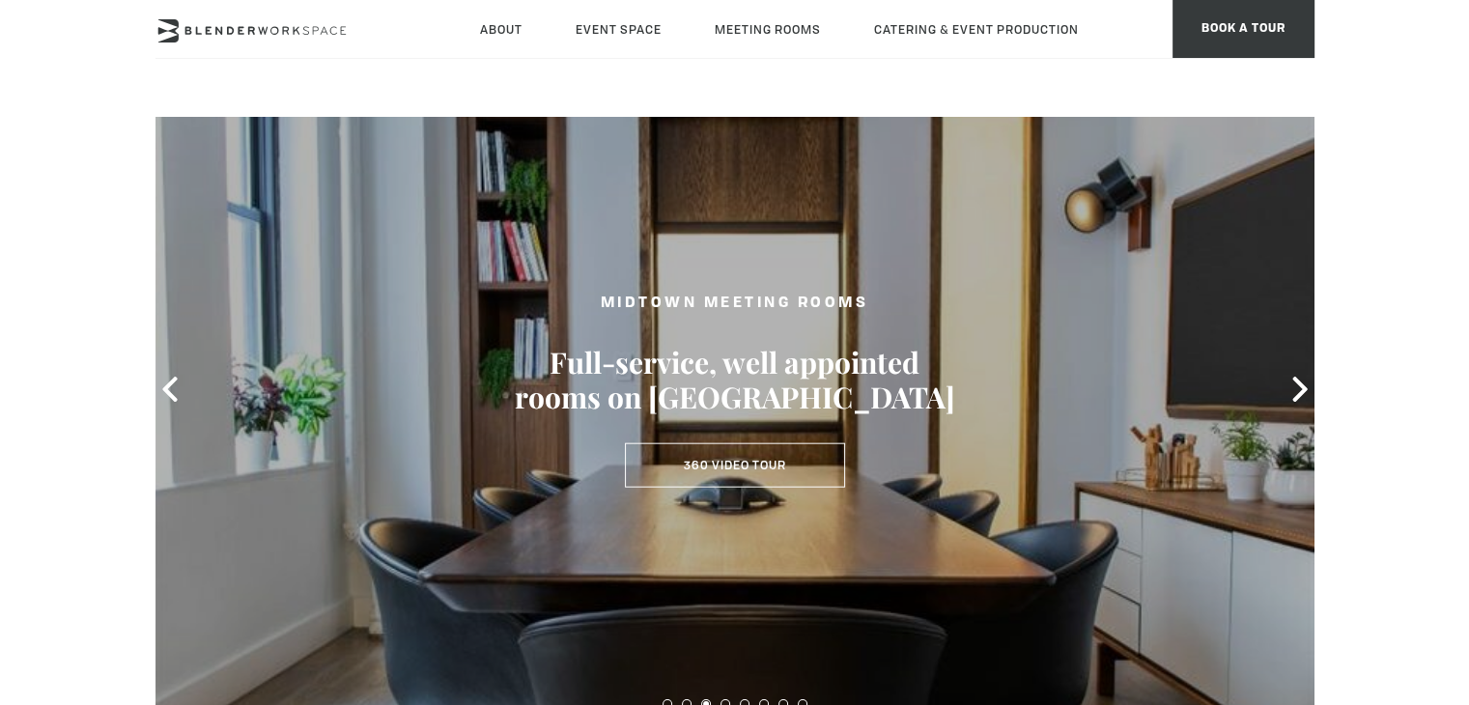
scroll to position [0, 0]
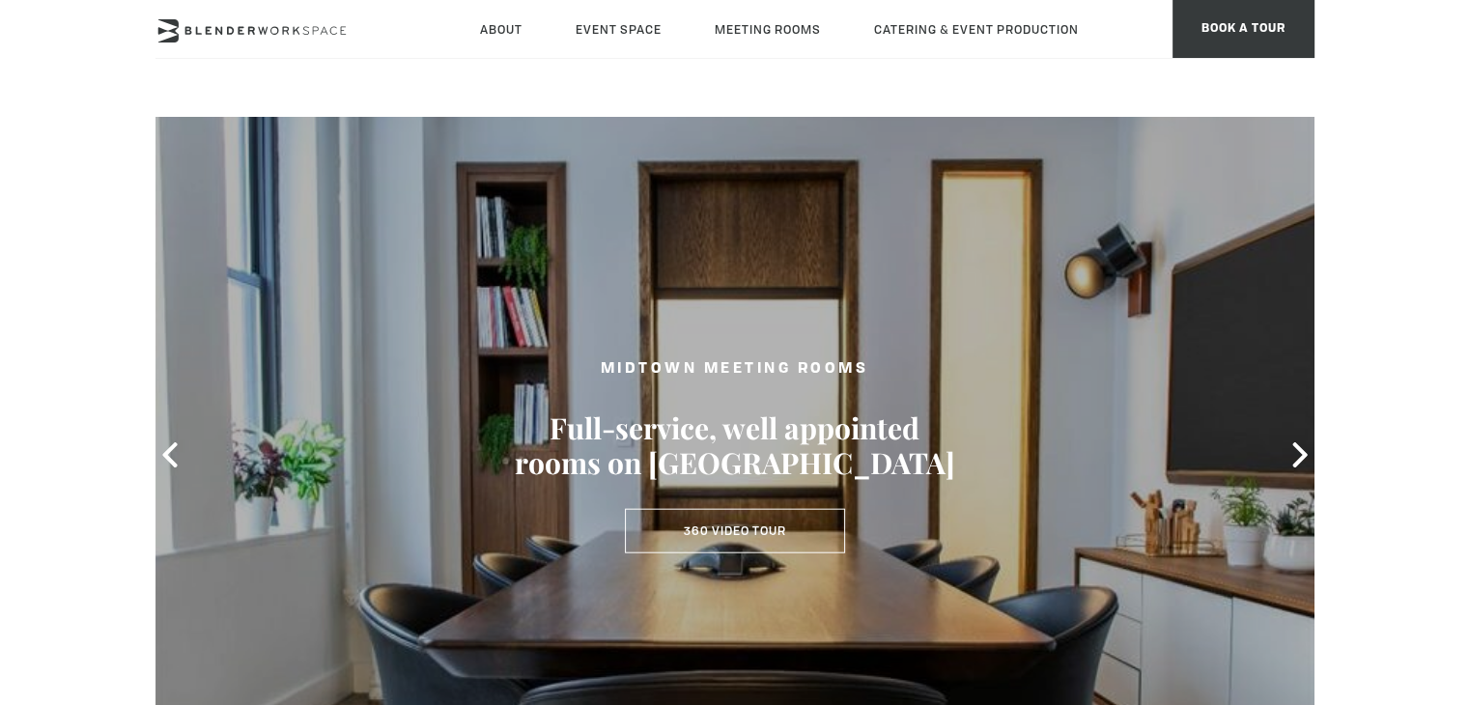
drag, startPoint x: 1438, startPoint y: 0, endPoint x: 771, endPoint y: 200, distance: 696.5
click at [771, 200] on div at bounding box center [734, 455] width 1159 height 678
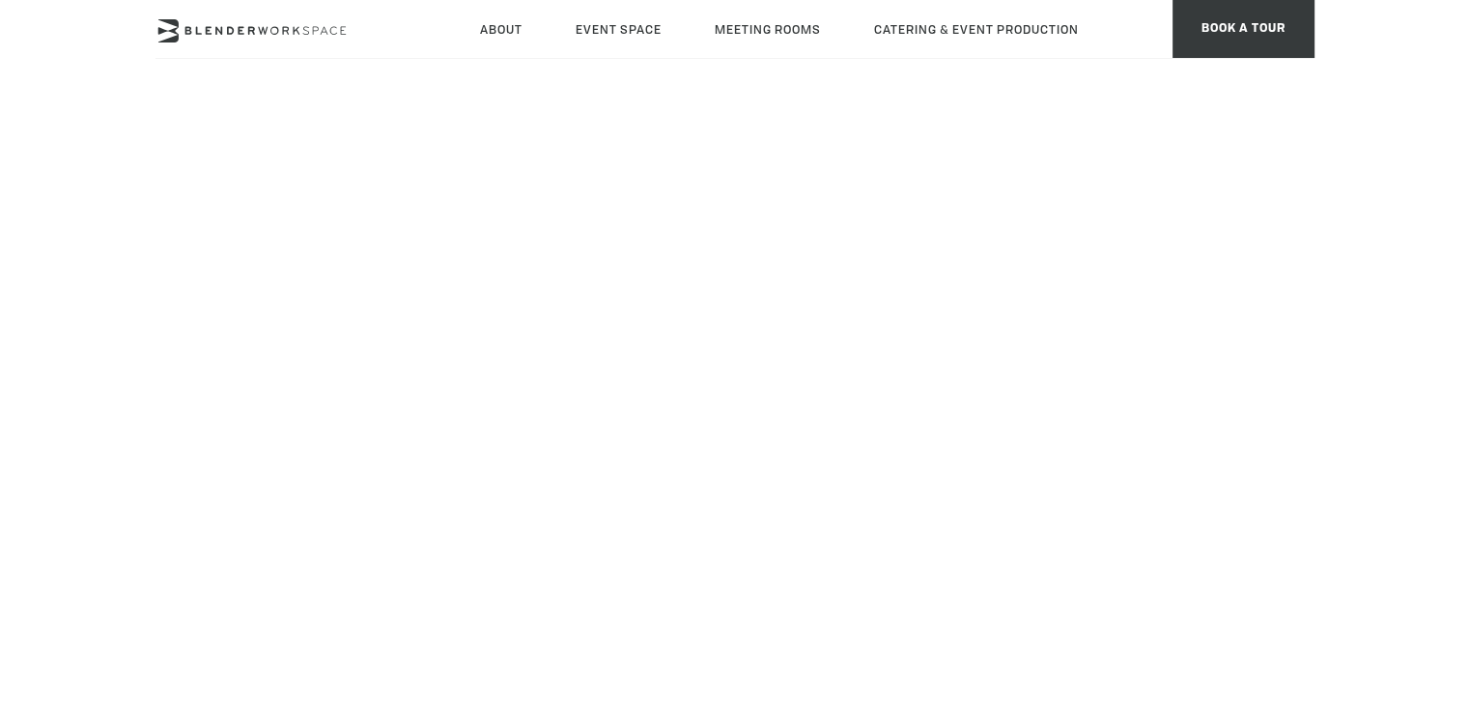
scroll to position [254, 0]
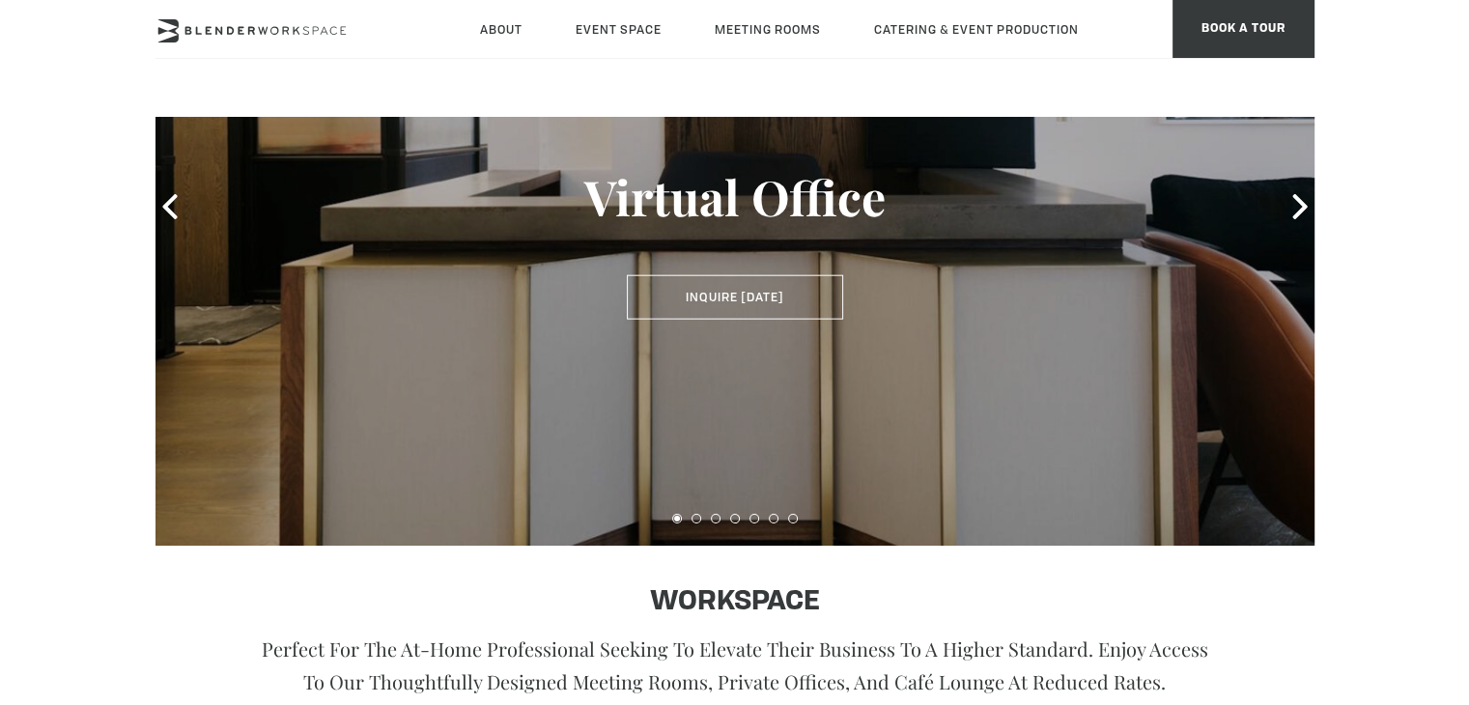
scroll to position [290, 0]
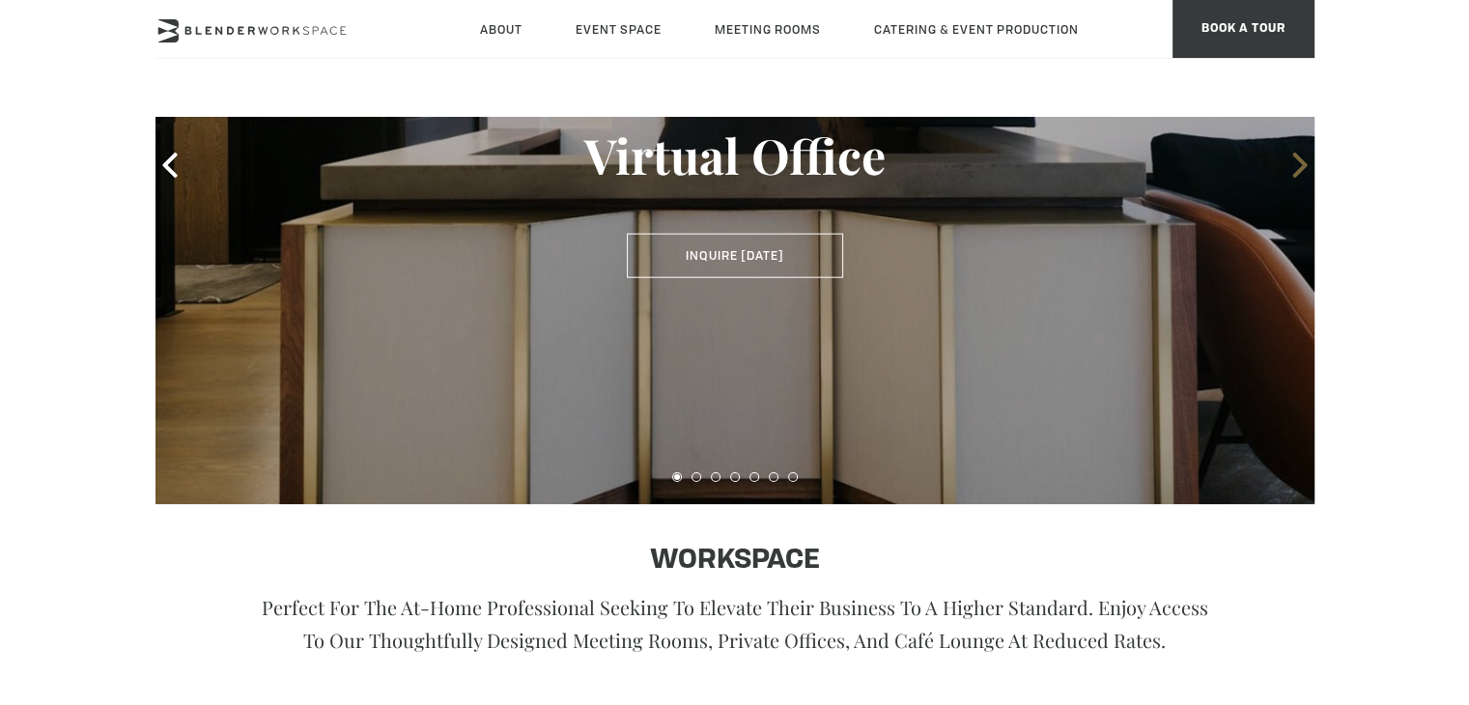
click at [1306, 166] on icon at bounding box center [1299, 165] width 14 height 25
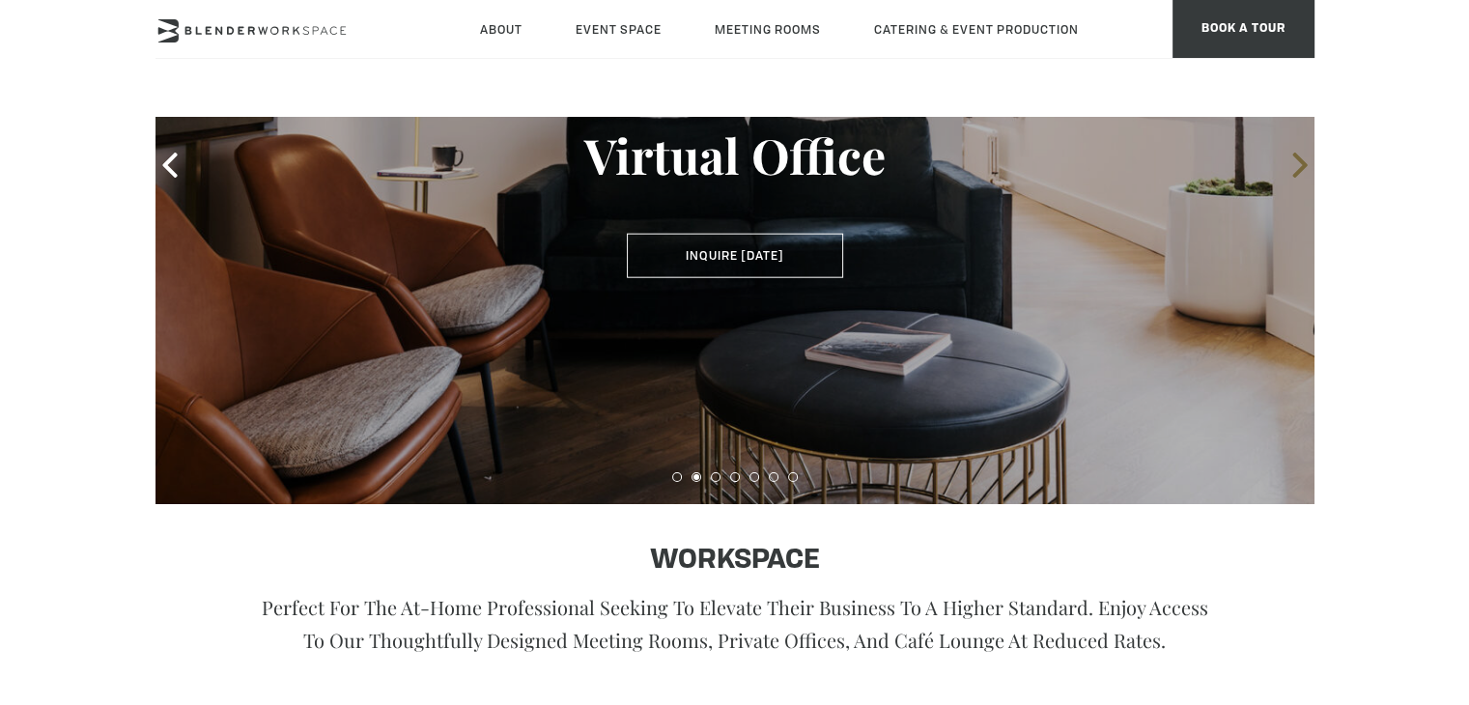
click at [1306, 166] on icon at bounding box center [1299, 165] width 14 height 25
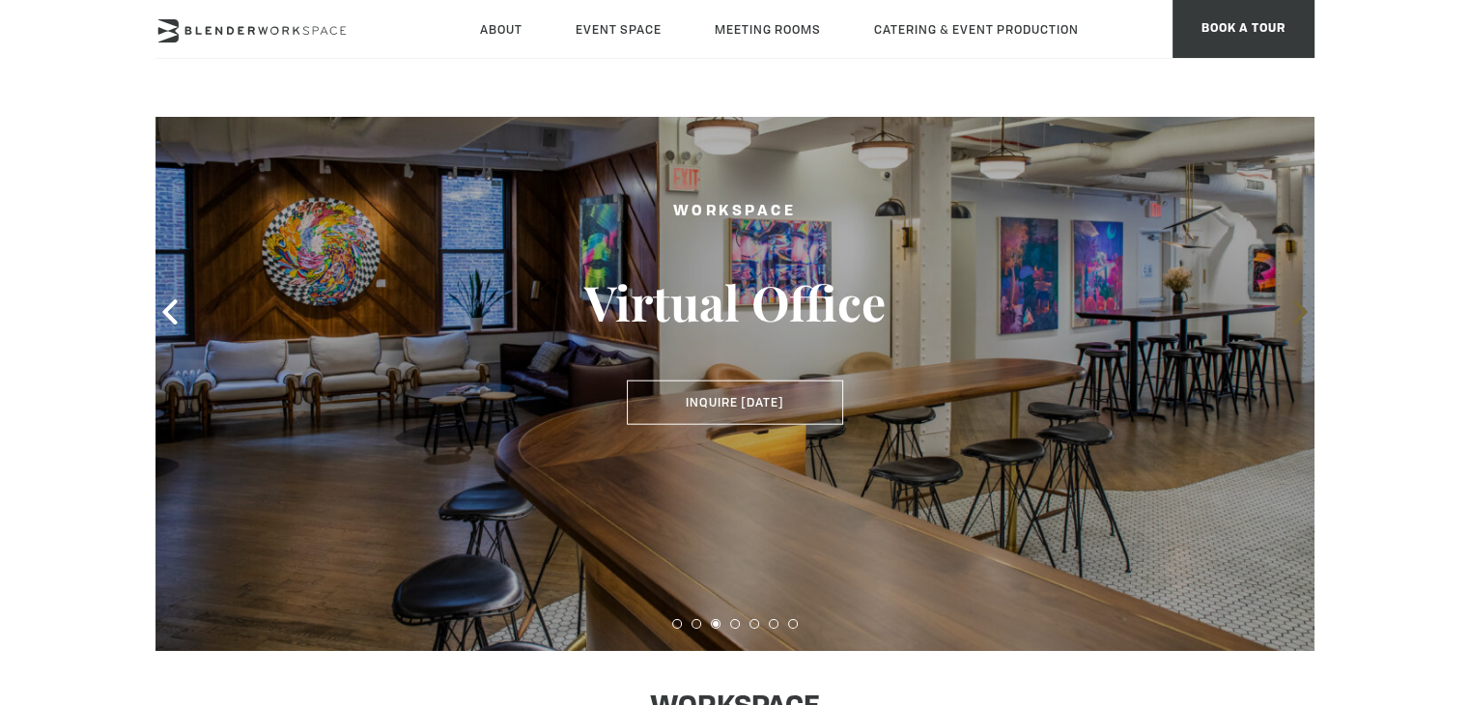
scroll to position [97, 0]
